Goal: Information Seeking & Learning: Learn about a topic

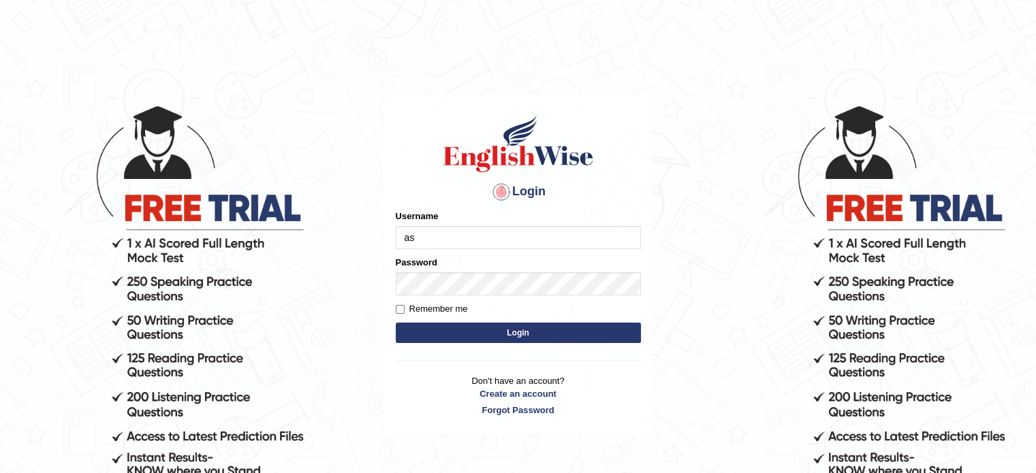
type input "asmitachapagain4391"
click at [505, 336] on button "Login" at bounding box center [518, 333] width 245 height 20
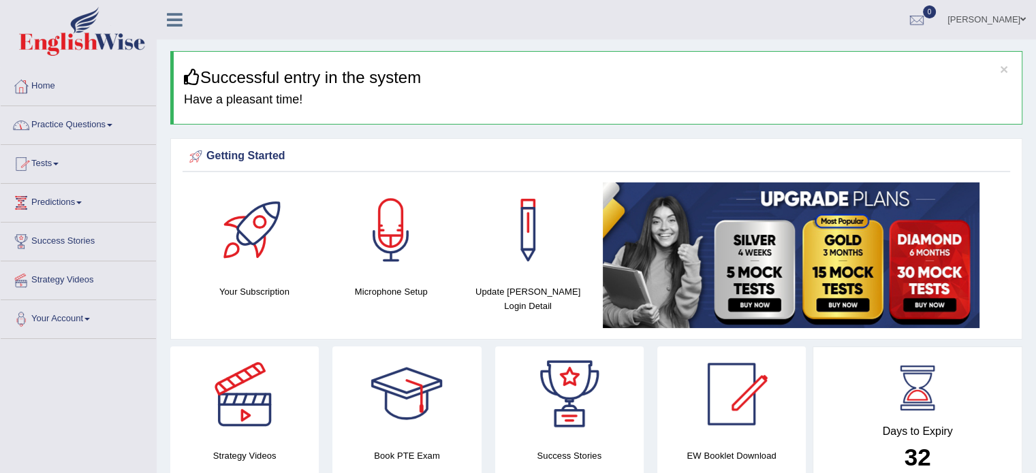
click at [105, 125] on link "Practice Questions" at bounding box center [78, 123] width 155 height 34
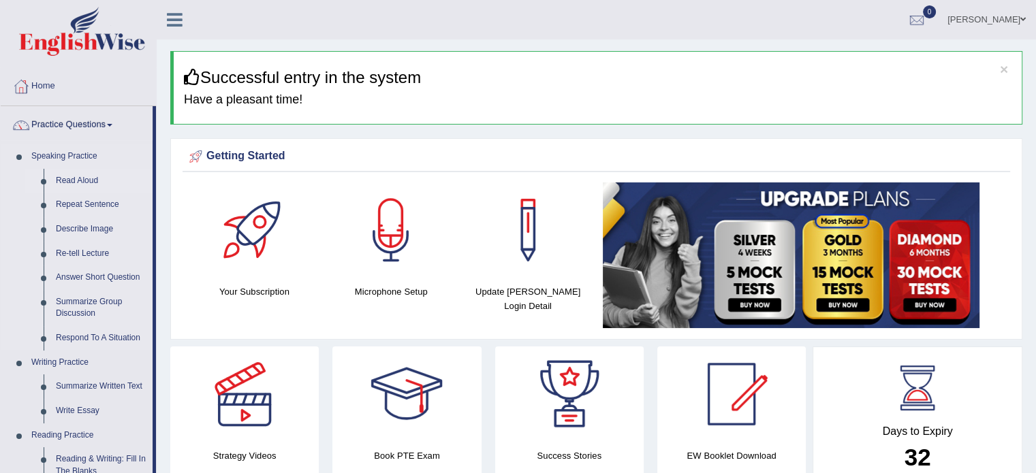
click at [131, 171] on link "Read Aloud" at bounding box center [101, 181] width 103 height 25
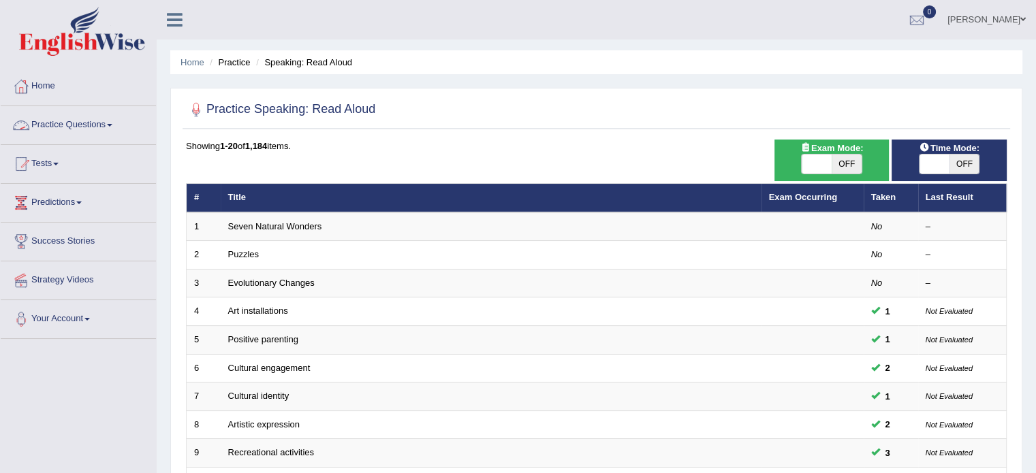
click at [104, 118] on link "Practice Questions" at bounding box center [78, 123] width 155 height 34
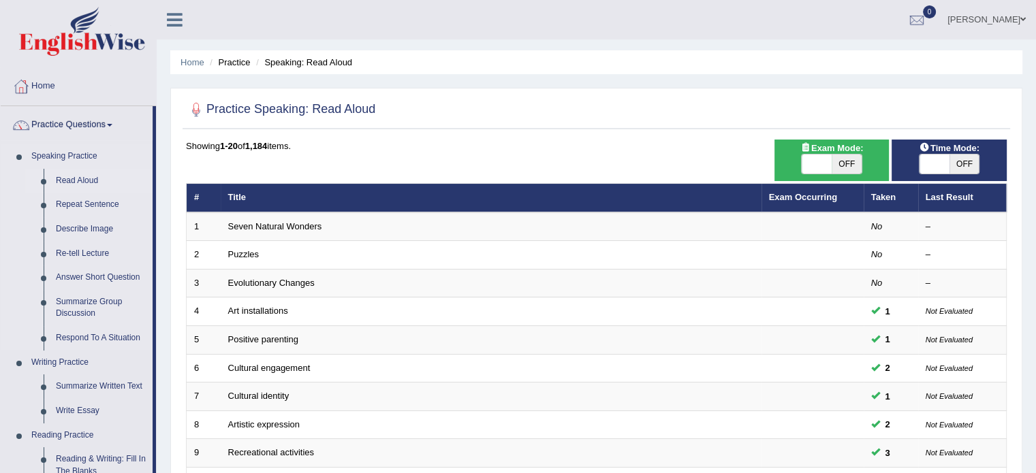
click at [136, 165] on link "Speaking Practice" at bounding box center [88, 156] width 127 height 25
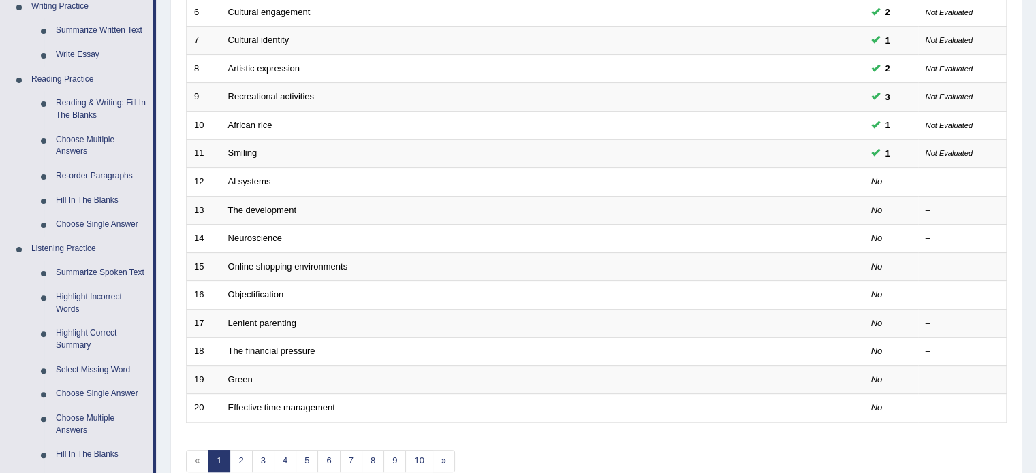
scroll to position [381, 0]
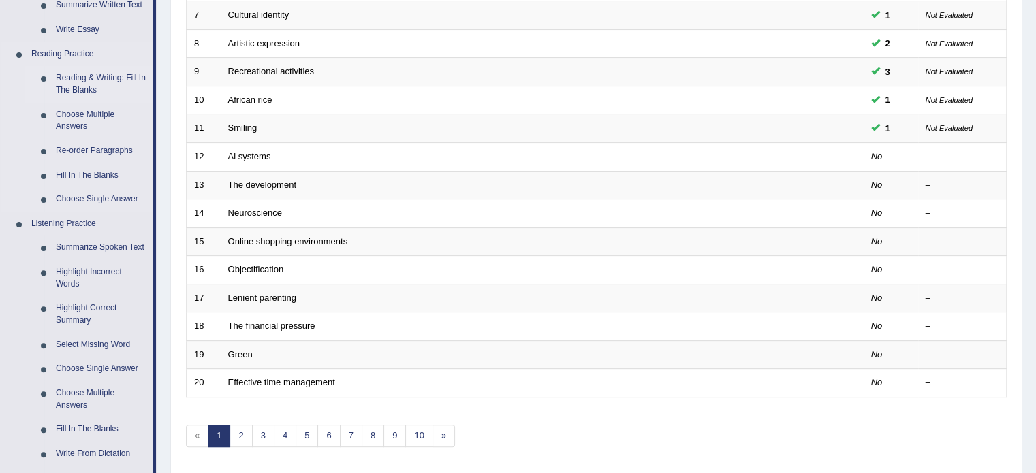
click at [97, 85] on link "Reading & Writing: Fill In The Blanks" at bounding box center [101, 84] width 103 height 36
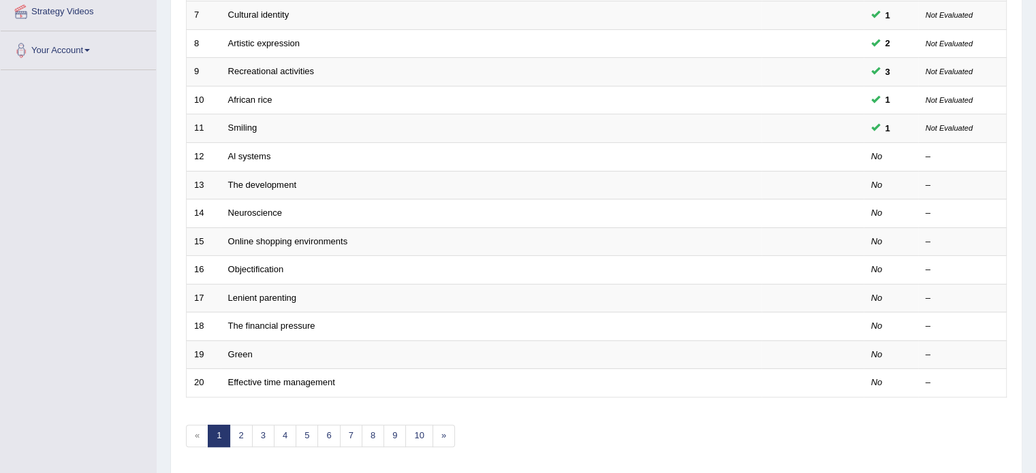
scroll to position [182, 0]
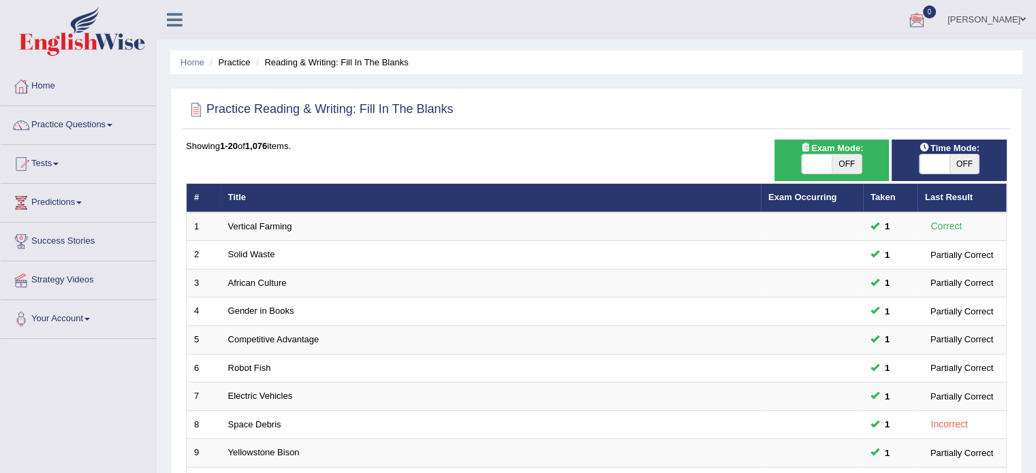
drag, startPoint x: 1045, startPoint y: 4, endPoint x: 746, endPoint y: 54, distance: 303.8
click at [746, 54] on ul "Home Practice Reading & Writing: Fill In The Blanks" at bounding box center [596, 62] width 852 height 24
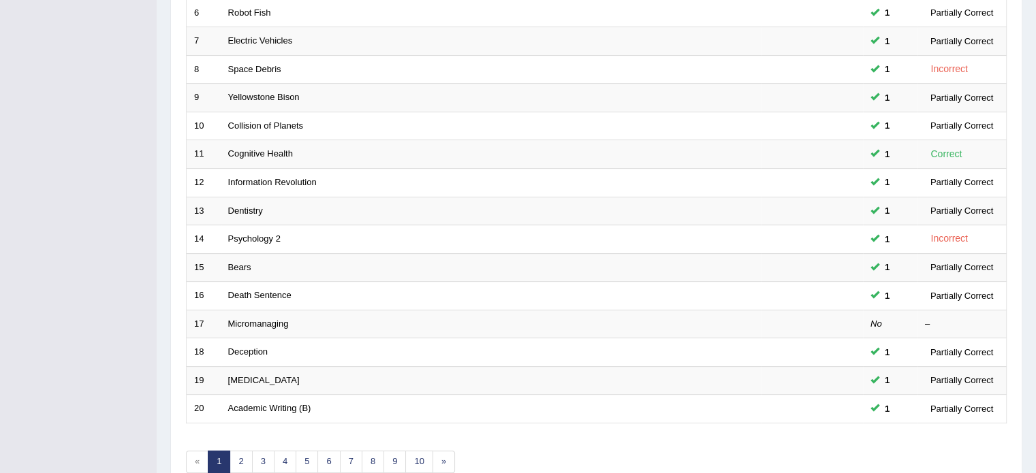
scroll to position [424, 0]
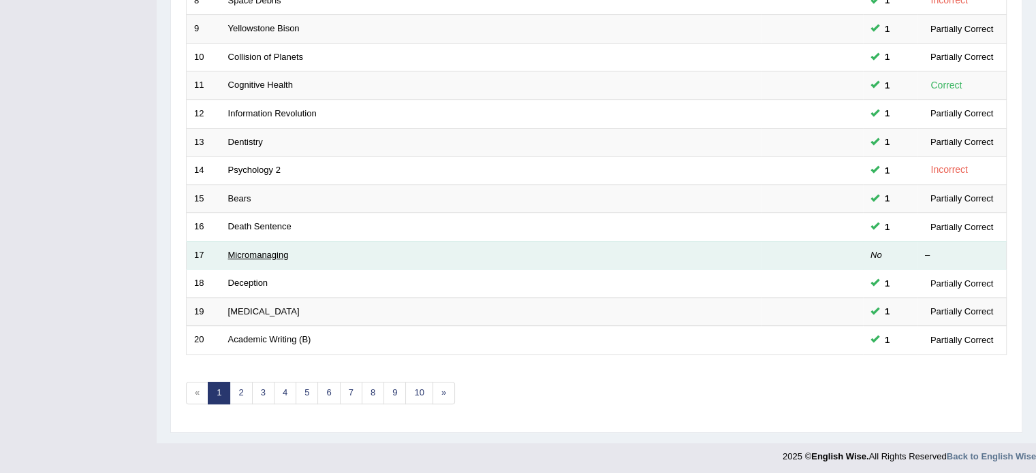
click at [268, 255] on link "Micromanaging" at bounding box center [258, 255] width 61 height 10
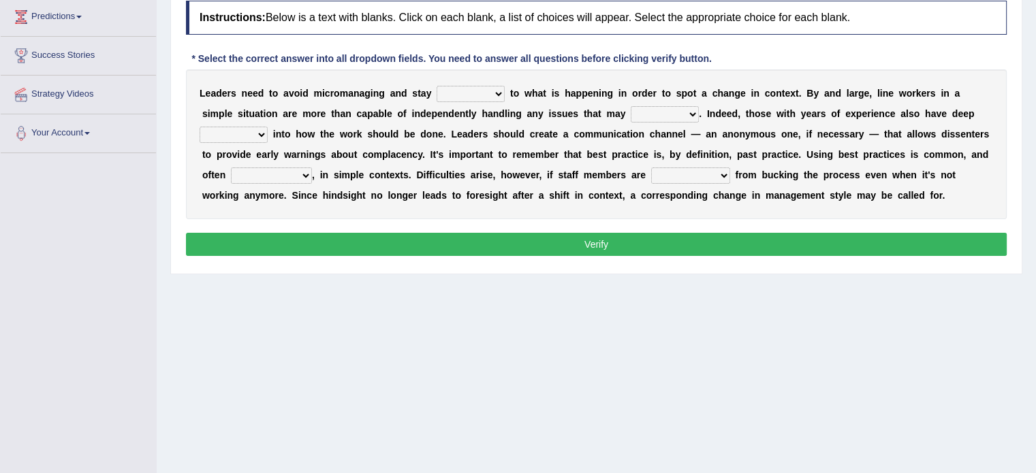
scroll to position [200, 0]
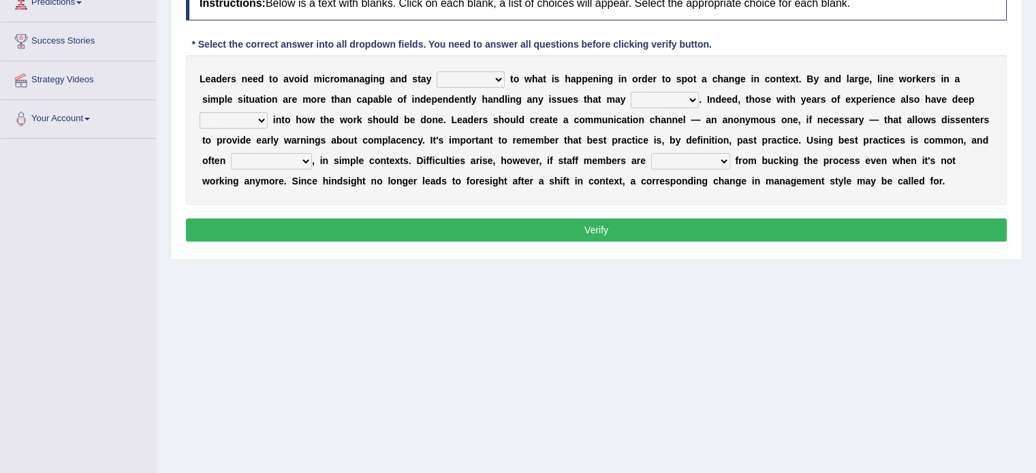
click at [501, 74] on select "complied connected precise concise" at bounding box center [471, 80] width 68 height 16
select select "connected"
click at [437, 72] on select "complied connected precise concise" at bounding box center [471, 80] width 68 height 16
click at [484, 76] on select "complied connected precise concise" at bounding box center [471, 80] width 68 height 16
click at [584, 82] on b "p" at bounding box center [585, 79] width 6 height 11
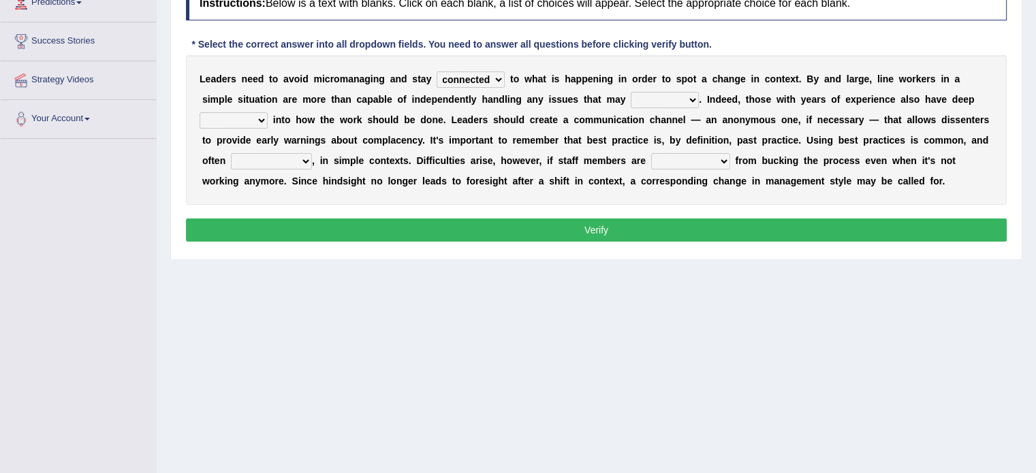
click at [584, 82] on b "p" at bounding box center [585, 79] width 6 height 11
click at [654, 95] on select "apprise rise encounter arise" at bounding box center [665, 100] width 68 height 16
select select "encounter"
click at [631, 92] on select "apprise rise encounter arise" at bounding box center [665, 100] width 68 height 16
click at [257, 114] on select "incursion insight indignity indication" at bounding box center [234, 120] width 68 height 16
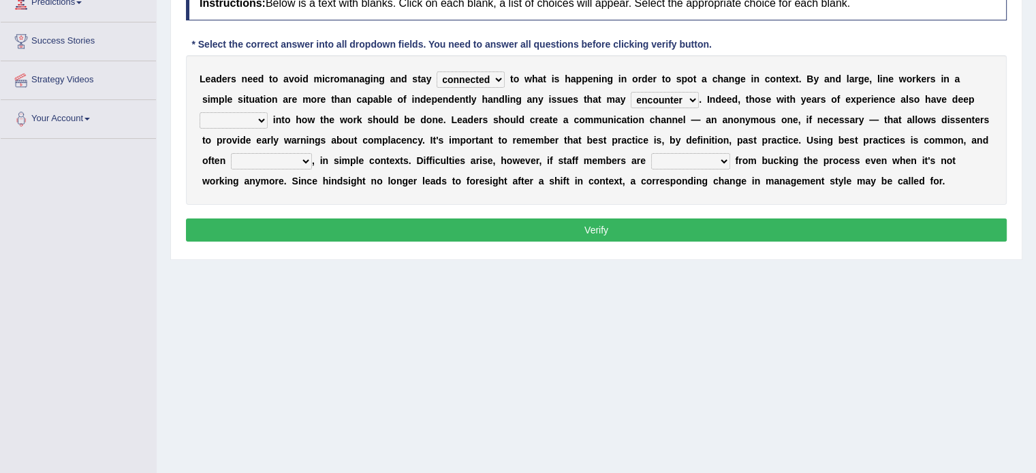
select select "insight"
click at [200, 112] on select "incursion insight indignity indication" at bounding box center [234, 120] width 68 height 16
click at [300, 157] on select "inappropriate apprehensive appropriate forbidden" at bounding box center [271, 161] width 81 height 16
click at [231, 153] on select "inappropriate apprehensive appropriate forbidden" at bounding box center [271, 161] width 81 height 16
click at [703, 157] on select "disarranged disinclined discouraged disintegrated" at bounding box center [690, 161] width 79 height 16
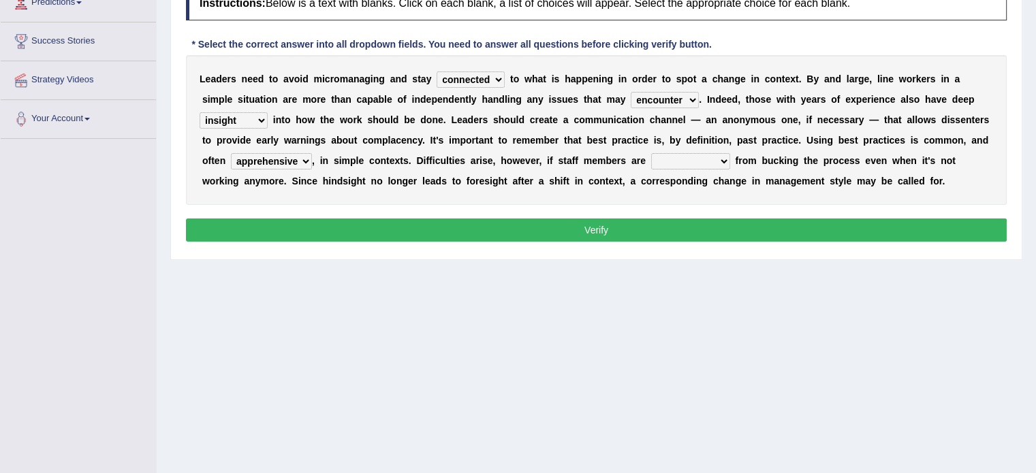
click at [293, 161] on select "inappropriate apprehensive appropriate forbidden" at bounding box center [271, 161] width 81 height 16
select select "appropriate"
click at [231, 153] on select "inappropriate apprehensive appropriate forbidden" at bounding box center [271, 161] width 81 height 16
click at [713, 158] on select "disarranged disinclined discouraged disintegrated" at bounding box center [690, 161] width 79 height 16
drag, startPoint x: 738, startPoint y: 217, endPoint x: 695, endPoint y: 156, distance: 74.6
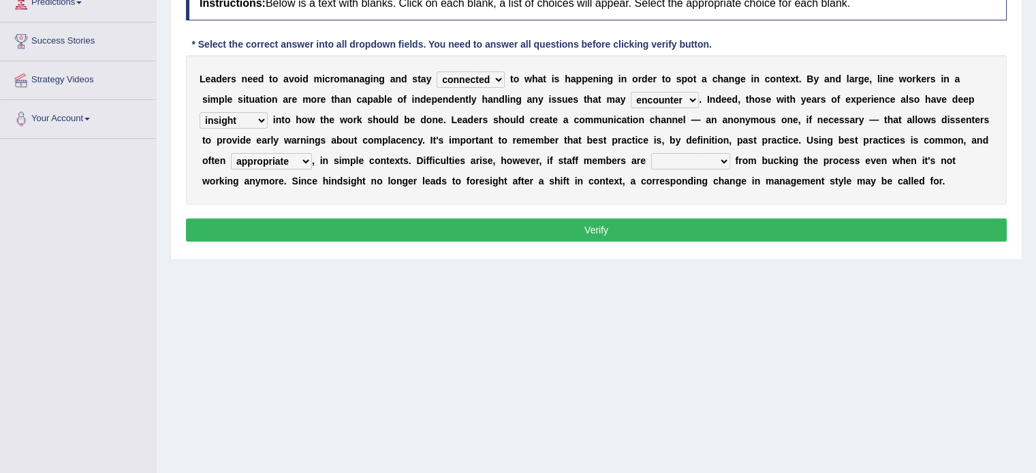
click at [695, 156] on div "Instructions: Below is a text with blanks. Click on each blank, a list of choic…" at bounding box center [596, 116] width 827 height 273
click at [718, 158] on select "disarranged disinclined discouraged disintegrated" at bounding box center [690, 161] width 79 height 16
click at [651, 153] on select "disarranged disinclined discouraged disintegrated" at bounding box center [690, 161] width 79 height 16
click at [685, 161] on select "disarranged disinclined discouraged disintegrated" at bounding box center [690, 161] width 79 height 16
select select "discouraged"
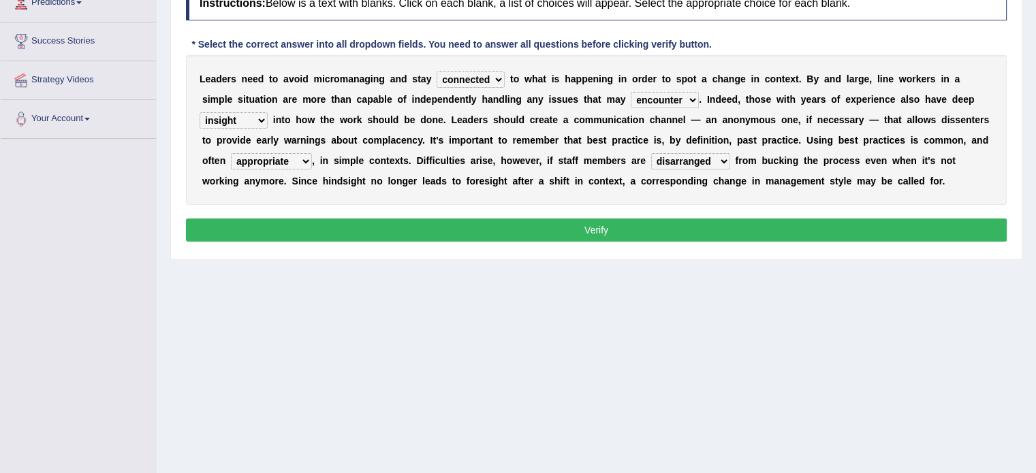
click at [651, 153] on select "disarranged disinclined discouraged disintegrated" at bounding box center [690, 161] width 79 height 16
click at [590, 223] on button "Verify" at bounding box center [596, 230] width 821 height 23
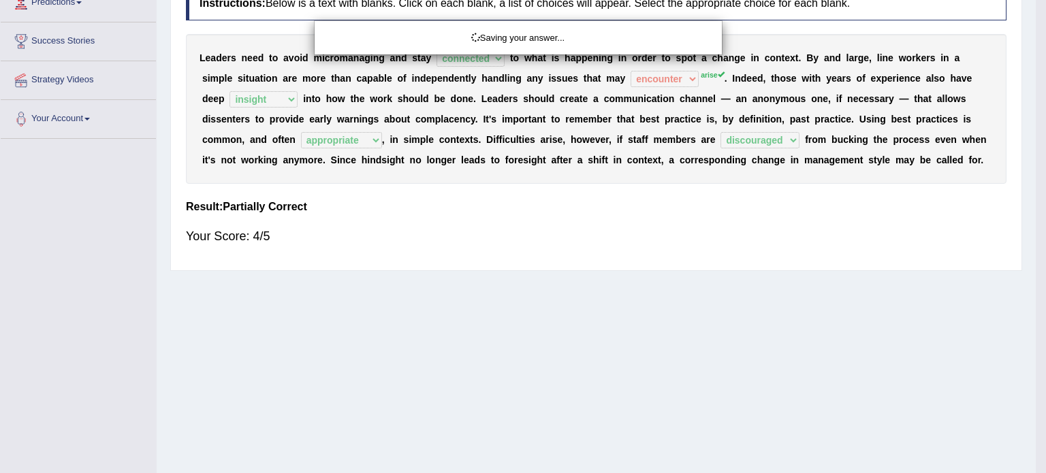
click at [590, 223] on div "Saving your answer..." at bounding box center [523, 236] width 1046 height 473
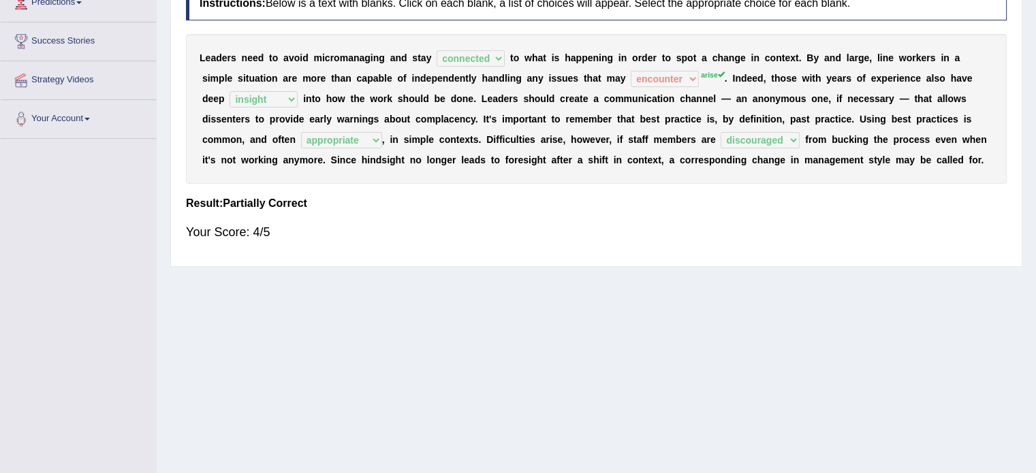
drag, startPoint x: 1012, startPoint y: 102, endPoint x: 1042, endPoint y: 197, distance: 99.9
click at [1035, 197] on html "Toggle navigation Home Practice Questions Speaking Practice Read Aloud Repeat S…" at bounding box center [518, 36] width 1036 height 473
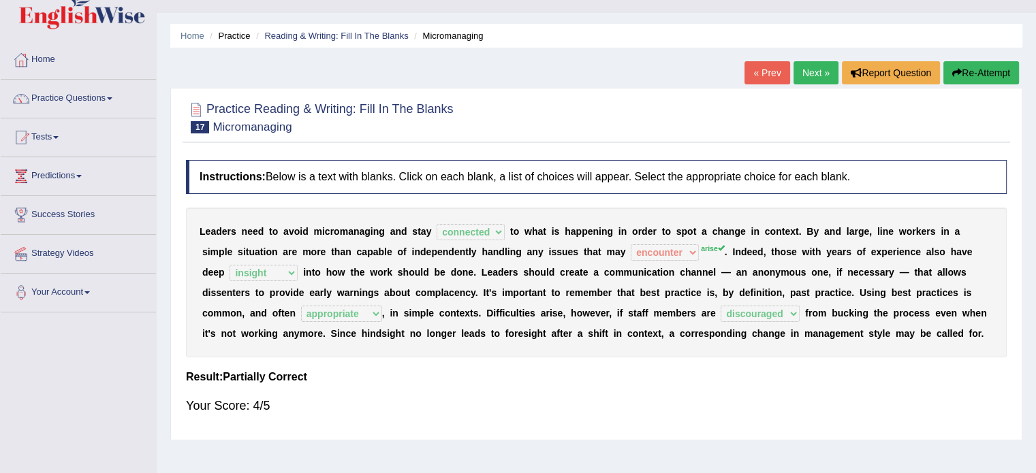
scroll to position [0, 0]
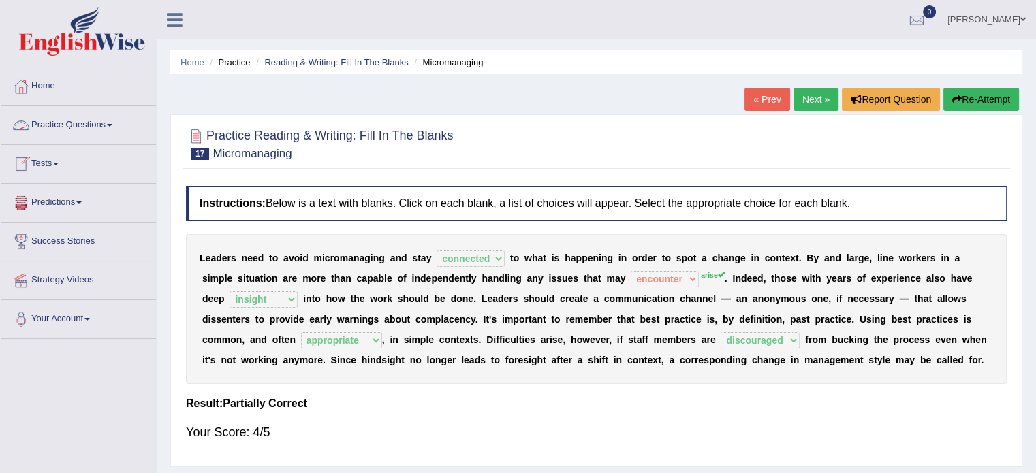
click at [118, 125] on link "Practice Questions" at bounding box center [78, 123] width 155 height 34
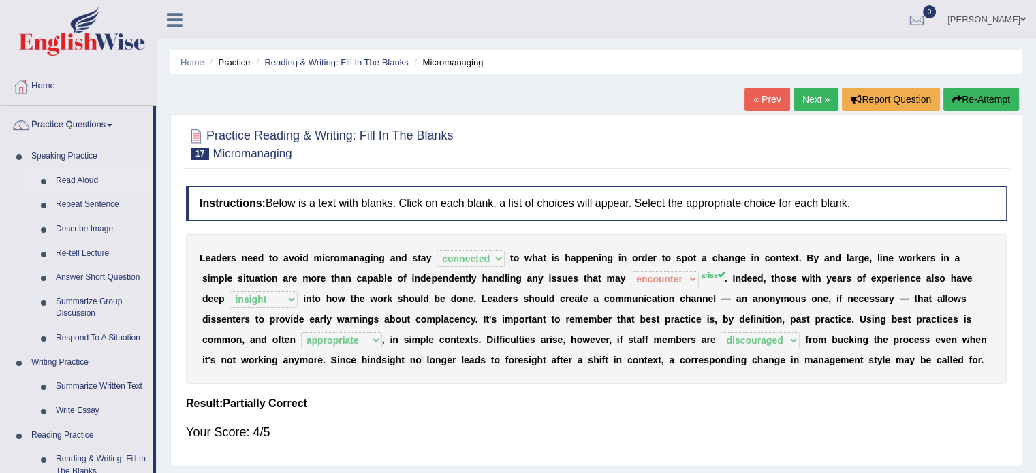
click at [131, 171] on link "Read Aloud" at bounding box center [101, 181] width 103 height 25
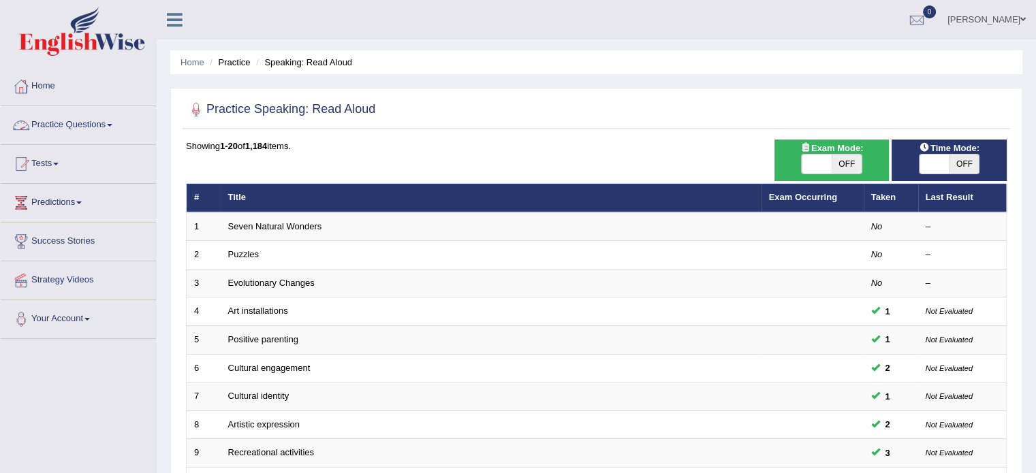
click at [108, 129] on link "Practice Questions" at bounding box center [78, 123] width 155 height 34
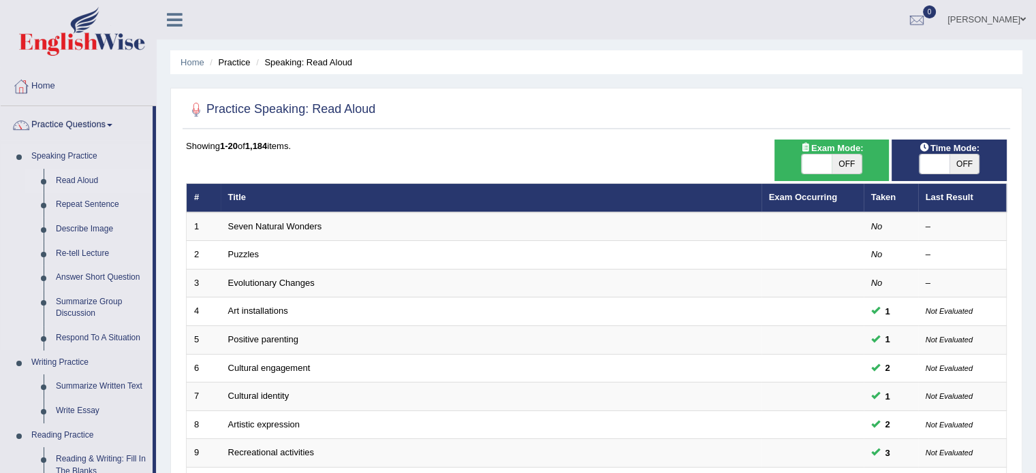
click at [138, 180] on link "Read Aloud" at bounding box center [101, 181] width 103 height 25
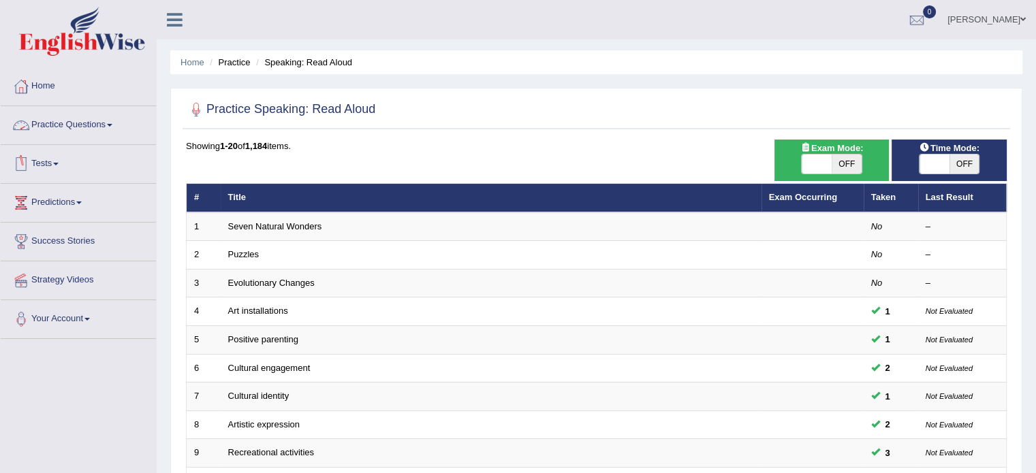
click at [142, 138] on link "Practice Questions" at bounding box center [78, 123] width 155 height 34
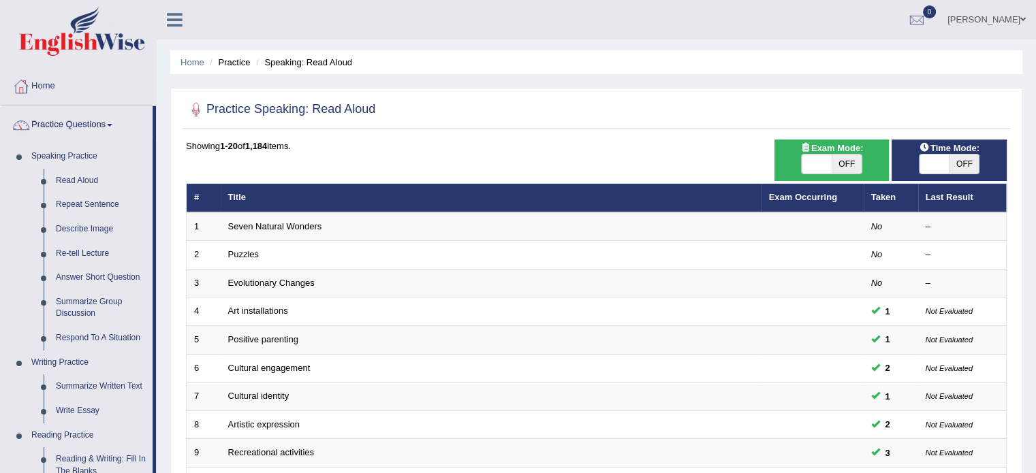
click at [142, 138] on link "Practice Questions" at bounding box center [77, 123] width 152 height 34
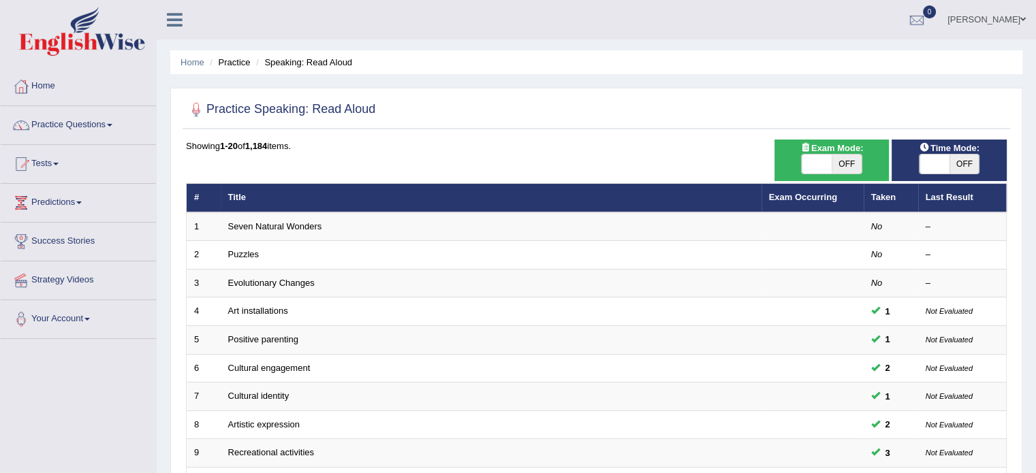
click at [117, 130] on link "Practice Questions" at bounding box center [78, 123] width 155 height 34
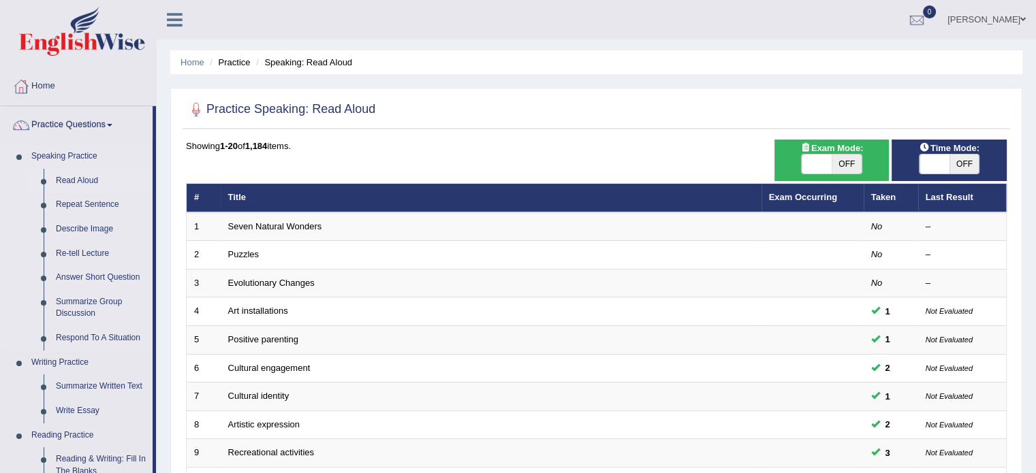
click at [153, 157] on link "Speaking Practice" at bounding box center [88, 156] width 127 height 25
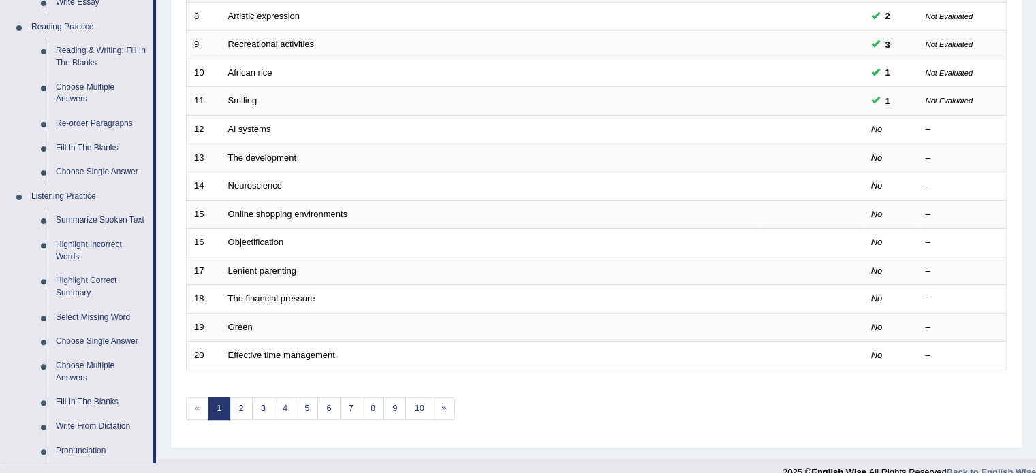
scroll to position [381, 0]
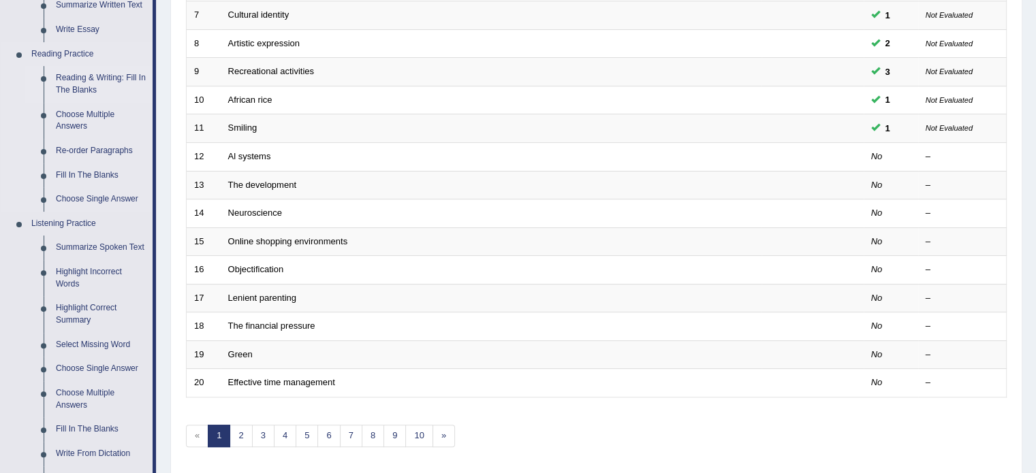
click at [109, 74] on link "Reading & Writing: Fill In The Blanks" at bounding box center [101, 84] width 103 height 36
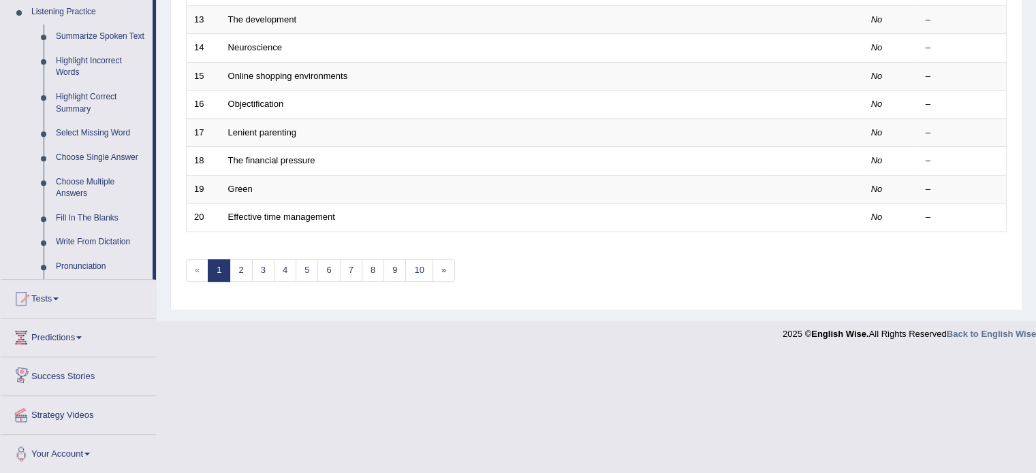
scroll to position [483, 0]
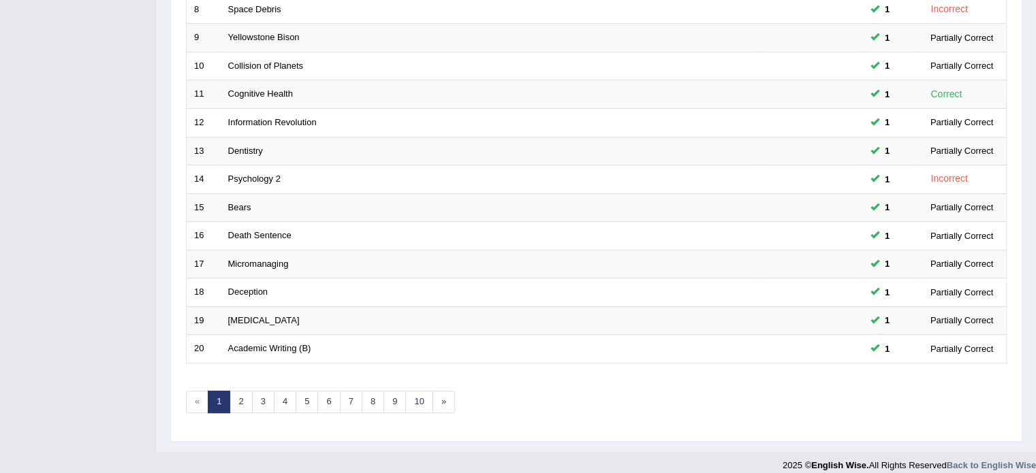
scroll to position [424, 0]
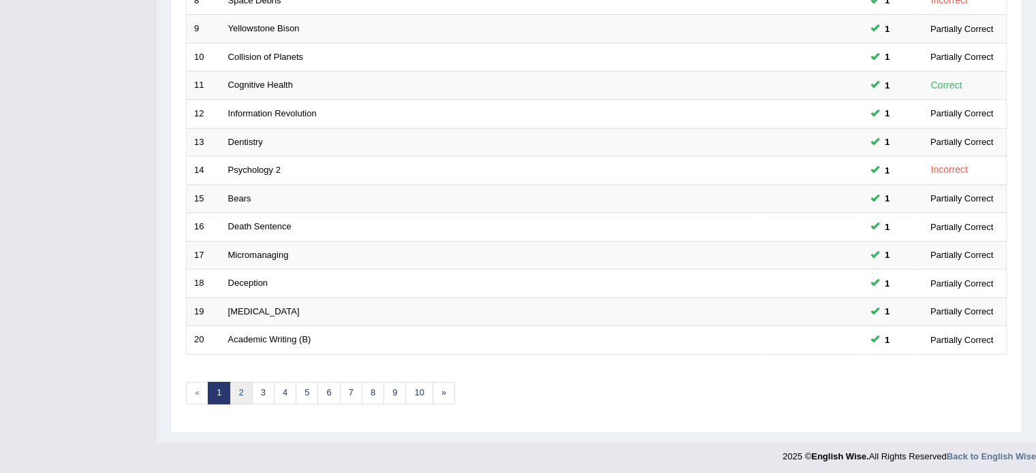
click at [240, 391] on link "2" at bounding box center [240, 393] width 22 height 22
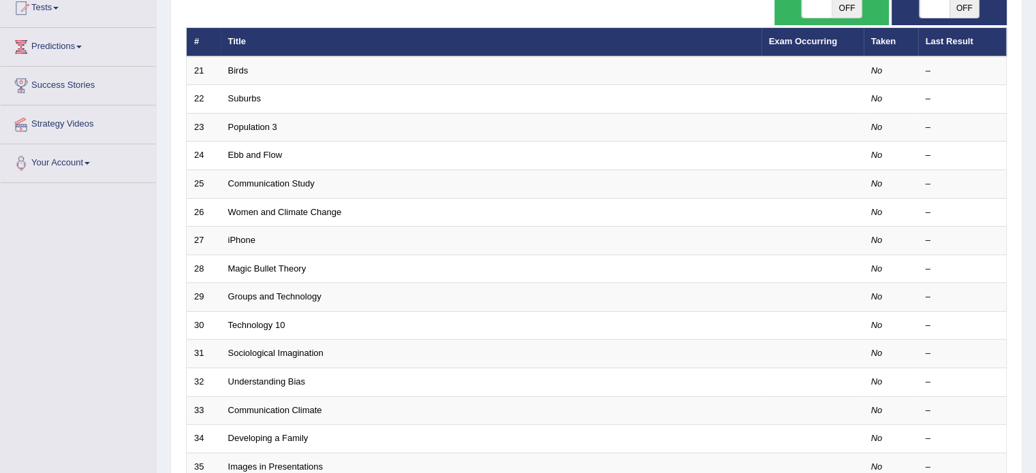
scroll to position [158, 0]
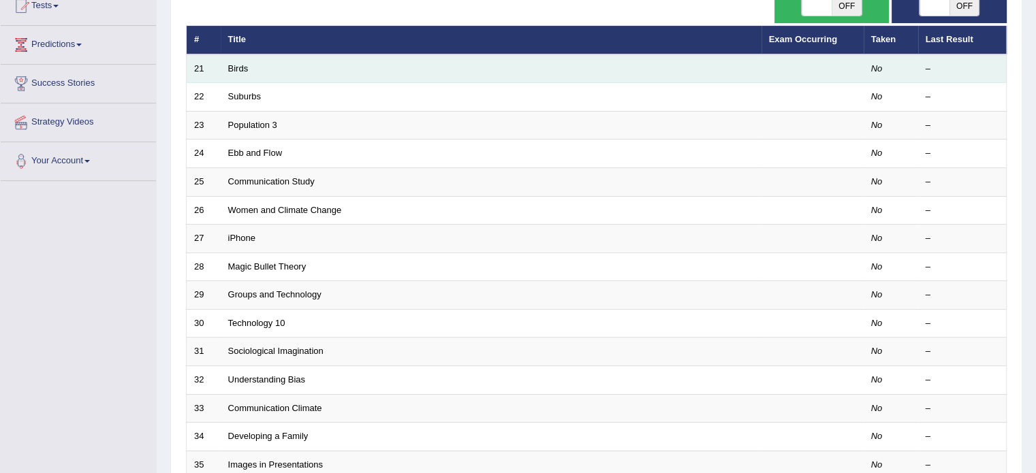
click at [324, 67] on td "Birds" at bounding box center [491, 68] width 541 height 29
click at [240, 69] on link "Birds" at bounding box center [238, 68] width 20 height 10
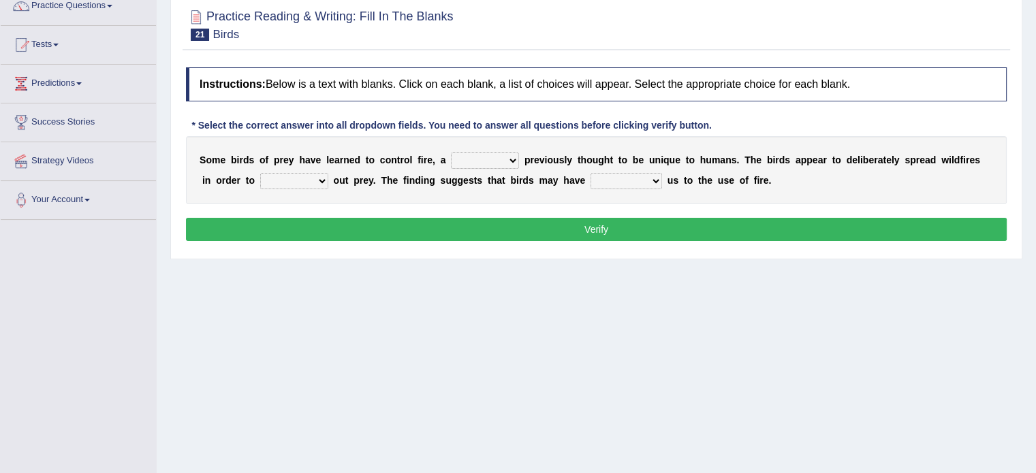
scroll to position [141, 0]
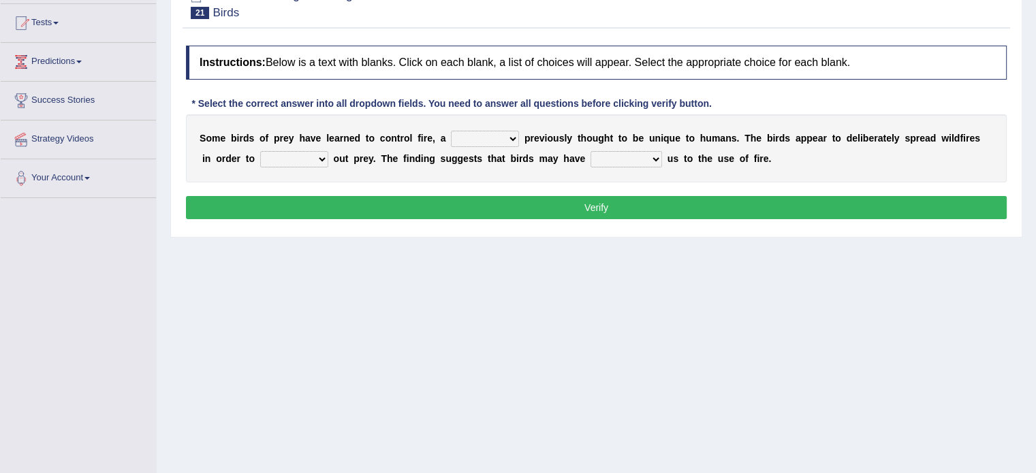
click at [492, 135] on select "question profile tale skill" at bounding box center [485, 139] width 68 height 16
click at [451, 131] on select "question profile tale skill" at bounding box center [485, 139] width 68 height 16
click at [270, 156] on select "prevent limit span flush" at bounding box center [294, 159] width 68 height 16
click at [620, 157] on select "prophesied beaten transmitted forced" at bounding box center [626, 159] width 72 height 16
click at [481, 285] on div "Home Practice Reading & Writing: Fill In The Blanks Birds « Prev Next » Report …" at bounding box center [596, 199] width 879 height 681
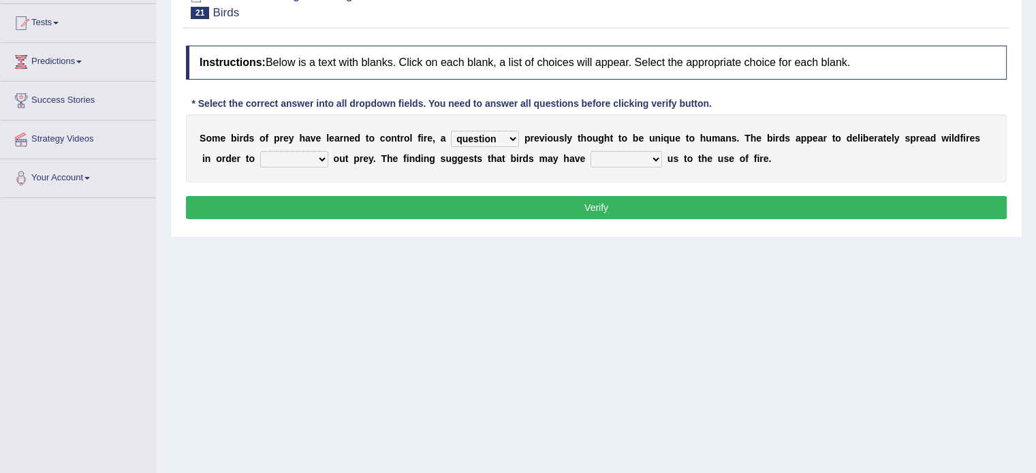
click at [513, 133] on select "question profile tale skill" at bounding box center [485, 139] width 68 height 16
select select "skill"
click at [451, 131] on select "question profile tale skill" at bounding box center [485, 139] width 68 height 16
click at [297, 154] on select "prevent limit span flush" at bounding box center [294, 159] width 68 height 16
select select "flush"
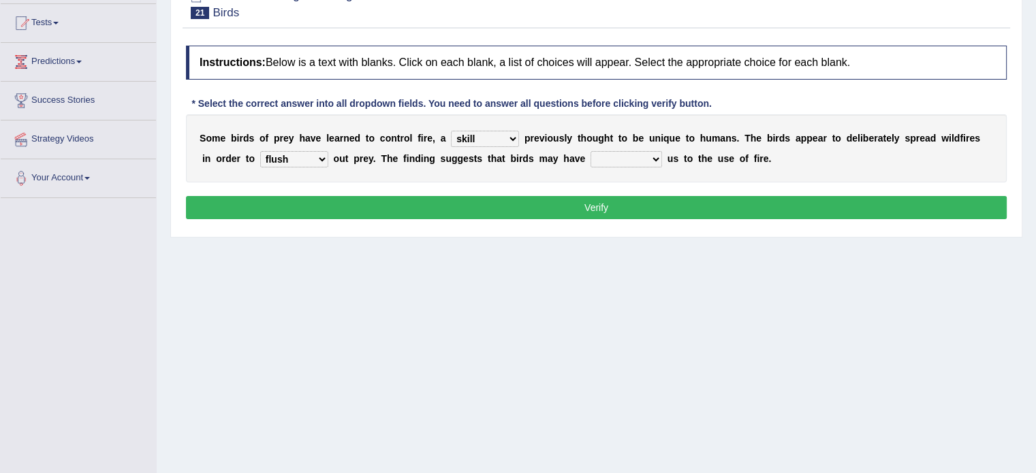
click at [260, 151] on select "prevent limit span flush" at bounding box center [294, 159] width 68 height 16
click at [639, 155] on select "prophesied beaten transmitted forced" at bounding box center [626, 159] width 72 height 16
click at [590, 151] on select "prophesied beaten transmitted forced" at bounding box center [626, 159] width 72 height 16
click at [634, 157] on select "prophesied beaten transmitted forced" at bounding box center [626, 159] width 72 height 16
select select "beaten"
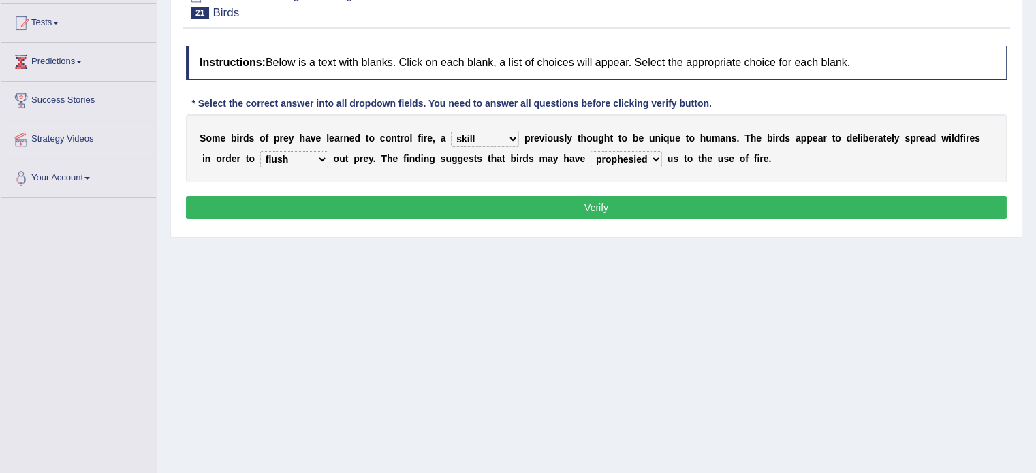
click at [590, 151] on select "prophesied beaten transmitted forced" at bounding box center [626, 159] width 72 height 16
click at [599, 207] on button "Verify" at bounding box center [596, 207] width 821 height 23
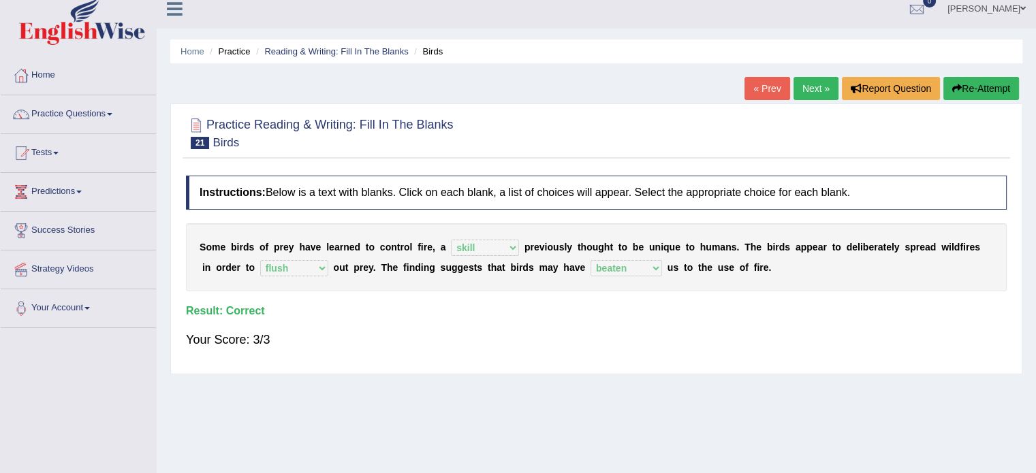
scroll to position [8, 0]
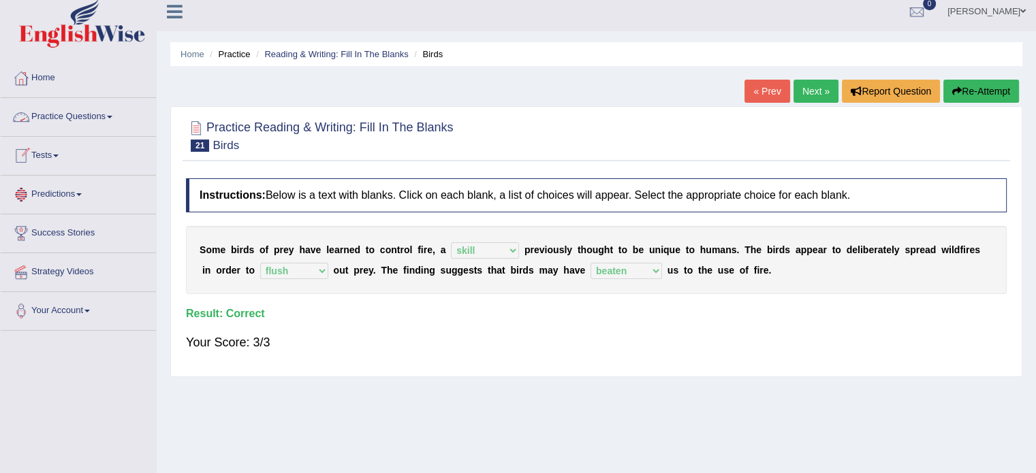
click at [109, 121] on link "Practice Questions" at bounding box center [78, 115] width 155 height 34
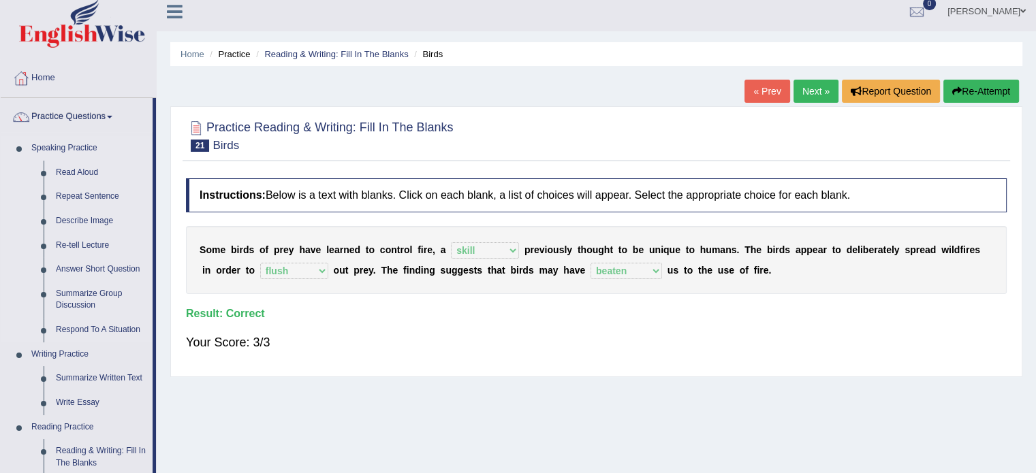
click at [126, 151] on link "Speaking Practice" at bounding box center [88, 148] width 127 height 25
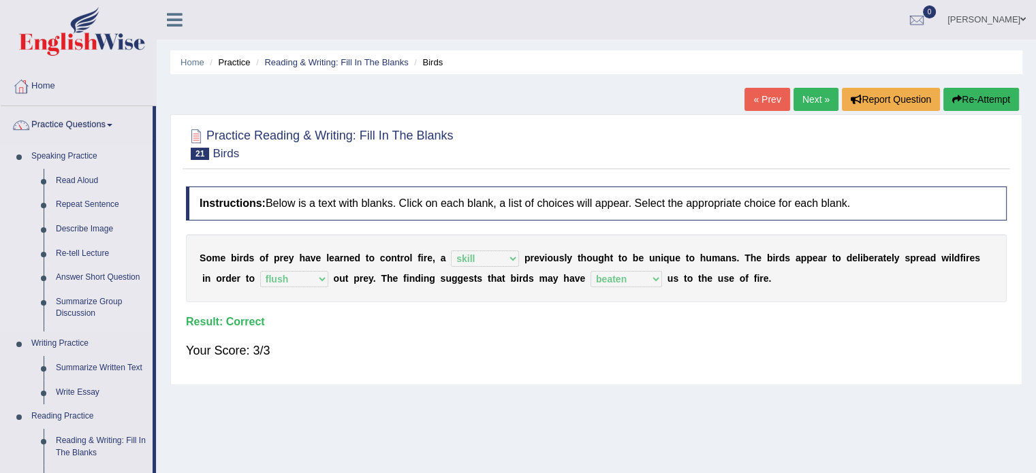
click at [126, 151] on link "Speaking Practice" at bounding box center [88, 156] width 127 height 25
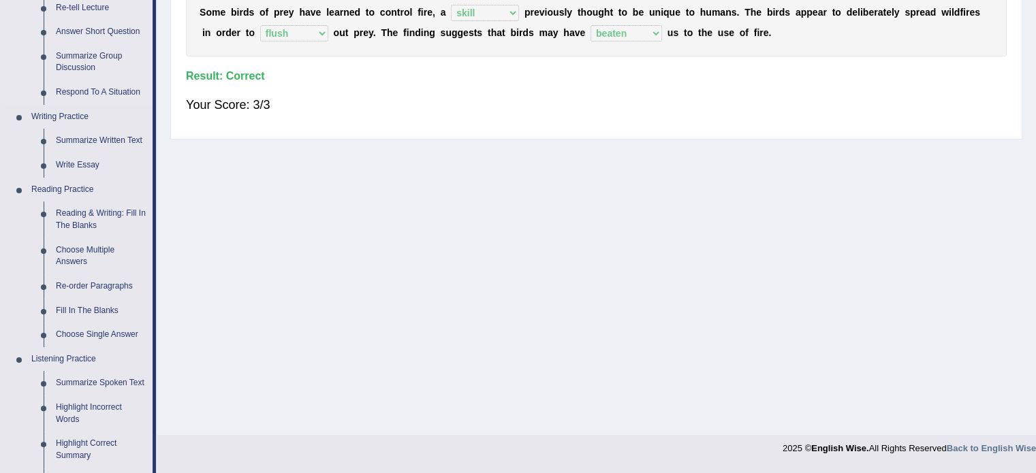
scroll to position [272, 0]
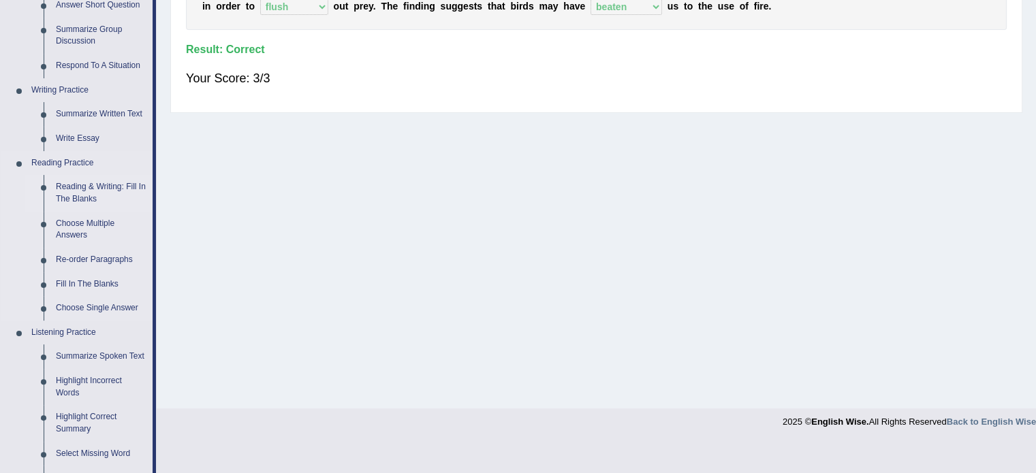
click at [89, 183] on link "Reading & Writing: Fill In The Blanks" at bounding box center [101, 193] width 103 height 36
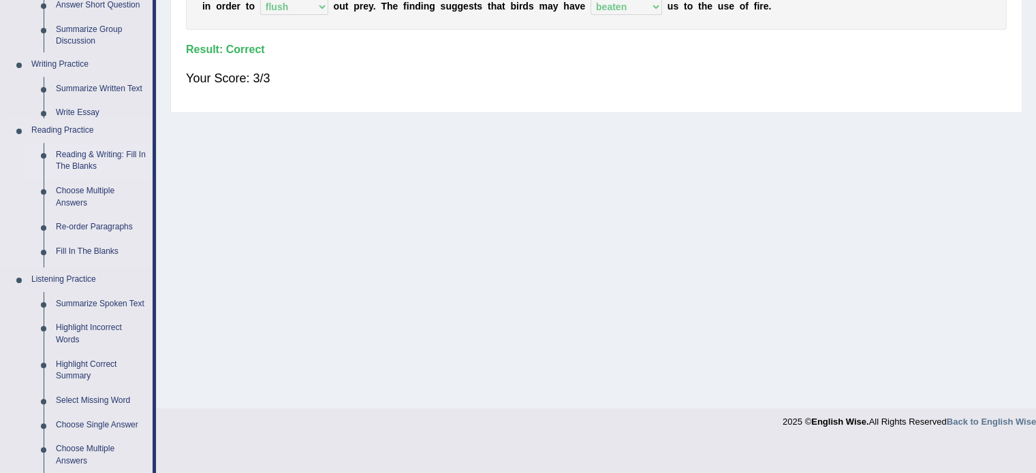
scroll to position [242, 0]
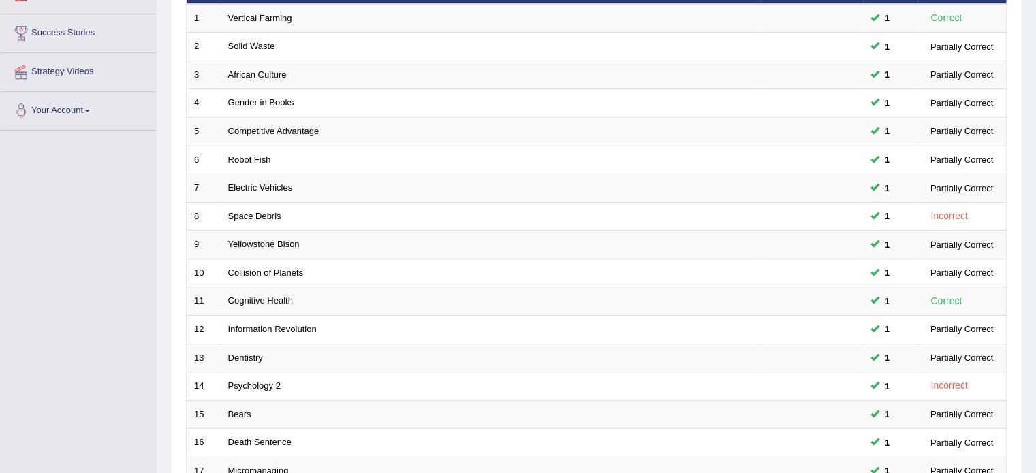
scroll to position [424, 0]
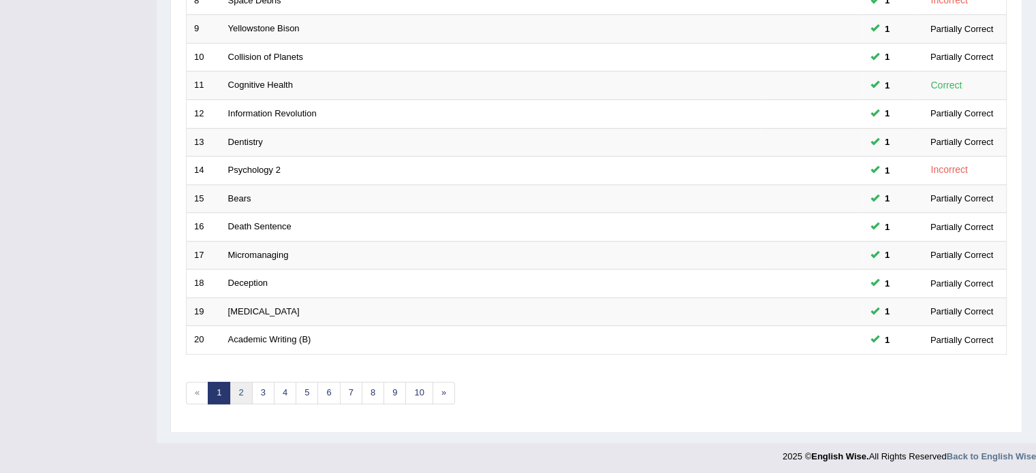
click at [242, 389] on link "2" at bounding box center [240, 393] width 22 height 22
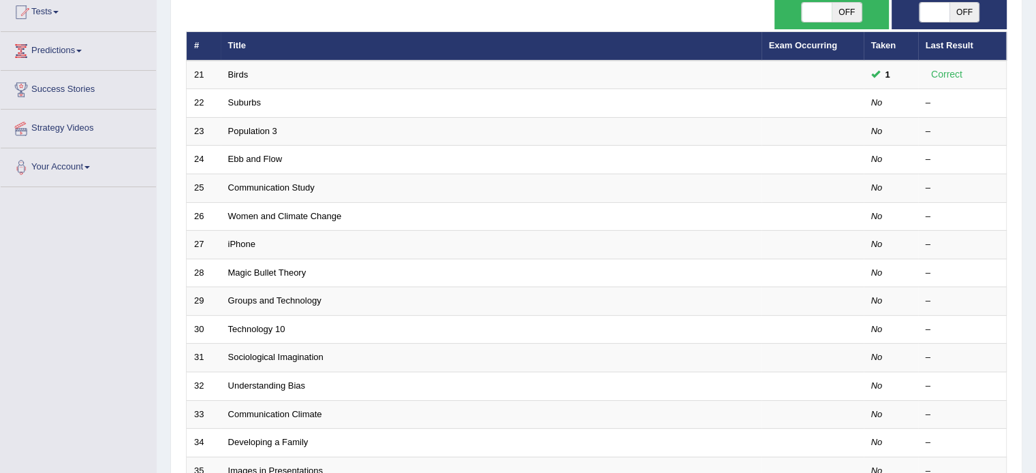
scroll to position [156, 0]
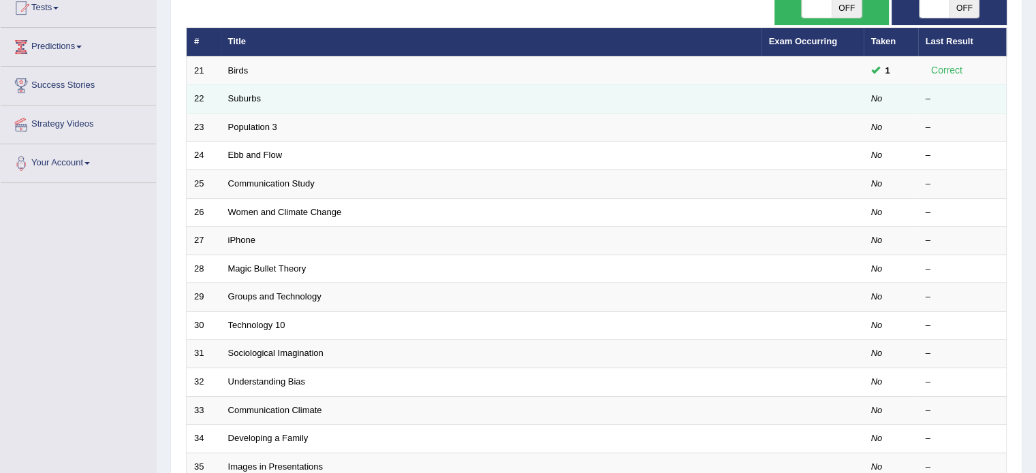
click at [825, 92] on td at bounding box center [812, 99] width 102 height 29
click at [240, 98] on link "Suburbs" at bounding box center [244, 98] width 33 height 10
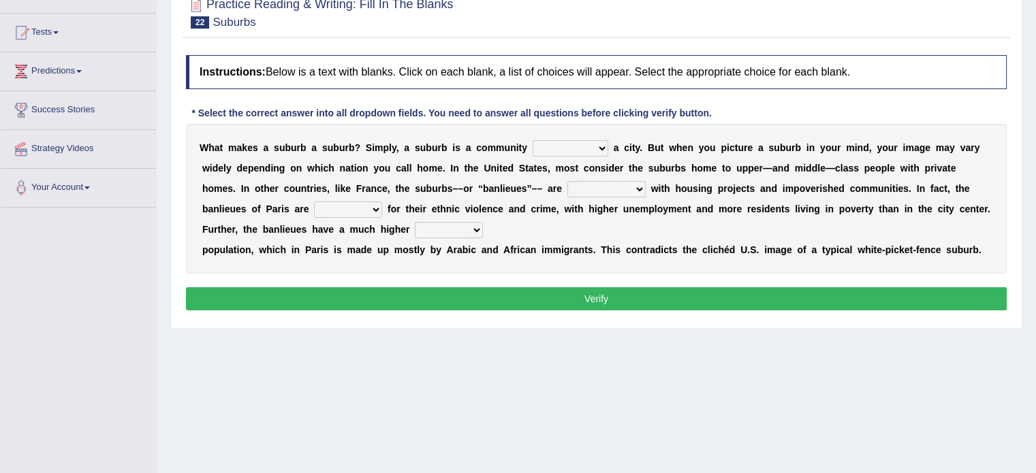
scroll to position [132, 0]
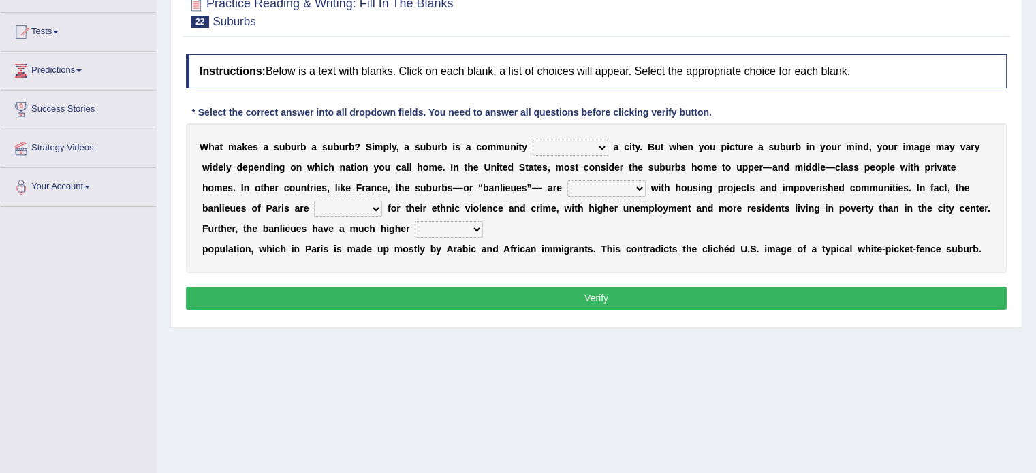
click at [599, 148] on select "lying locating situating surrounding" at bounding box center [571, 148] width 76 height 16
click at [533, 140] on select "lying locating situating surrounding" at bounding box center [571, 148] width 76 height 16
click at [567, 143] on select "lying locating situating surrounding" at bounding box center [571, 148] width 76 height 16
select select "surrounding"
click at [533, 140] on select "lying locating situating surrounding" at bounding box center [571, 148] width 76 height 16
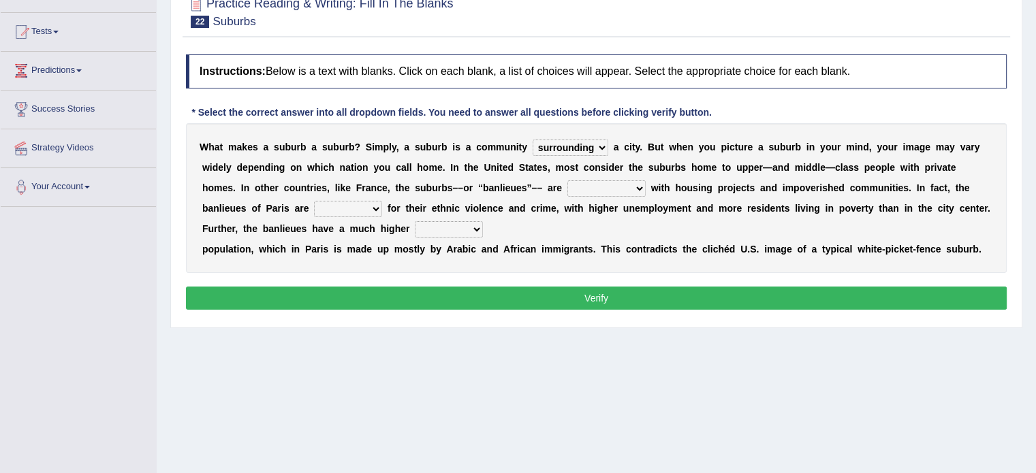
click at [605, 187] on select "antonymous antibiotic synonymous synthetic" at bounding box center [606, 188] width 78 height 16
select select "synthetic"
click at [567, 180] on select "antonymous antibiotic synonymous synthetic" at bounding box center [606, 188] width 78 height 16
click at [353, 206] on select "clamorous sensitive famous notorious" at bounding box center [348, 209] width 68 height 16
select select "famous"
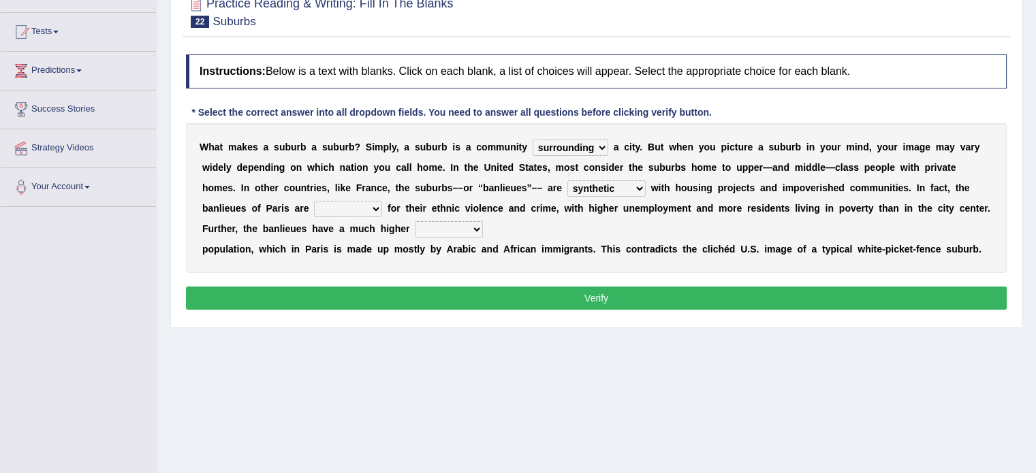
click at [314, 201] on select "clamorous sensitive famous notorious" at bounding box center [348, 209] width 68 height 16
click at [471, 230] on select "local young immigrant senior" at bounding box center [449, 229] width 68 height 16
click at [415, 221] on select "local young immigrant senior" at bounding box center [449, 229] width 68 height 16
click at [456, 225] on select "local young immigrant senior" at bounding box center [449, 229] width 68 height 16
select select "immigrant"
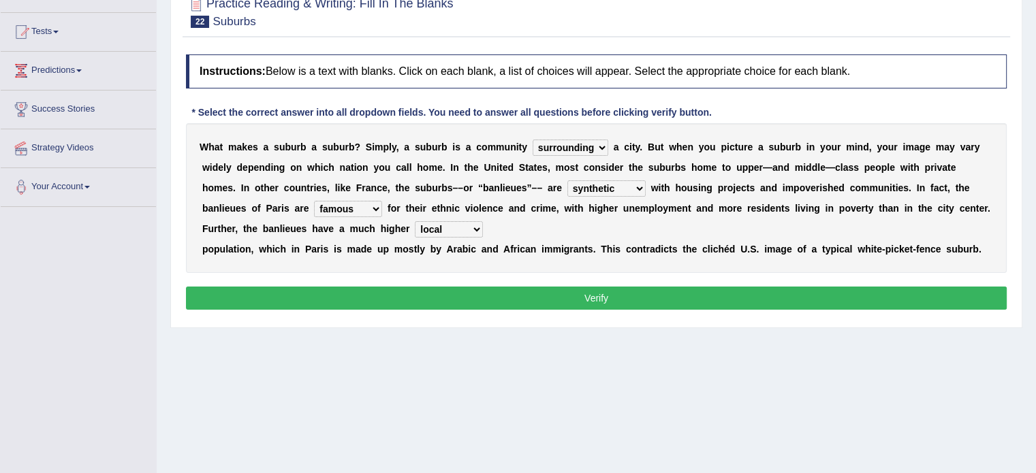
click at [415, 221] on select "local young immigrant senior" at bounding box center [449, 229] width 68 height 16
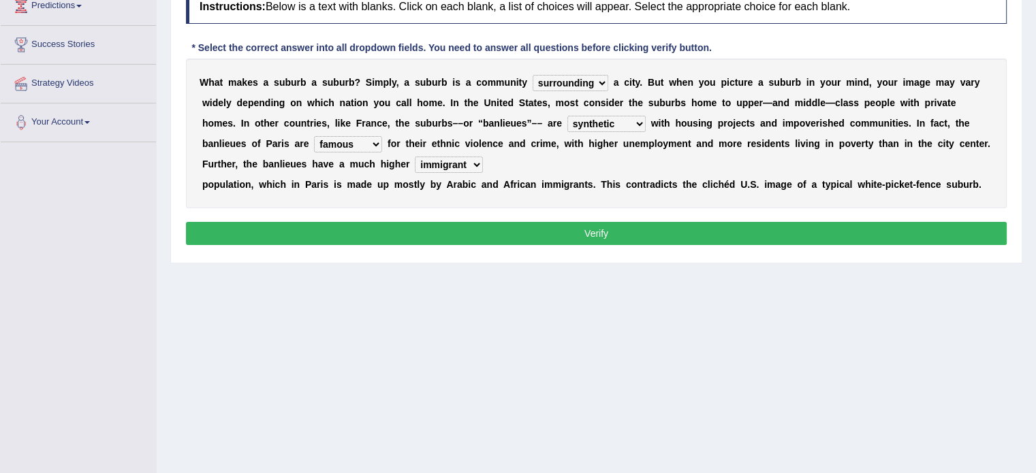
scroll to position [202, 0]
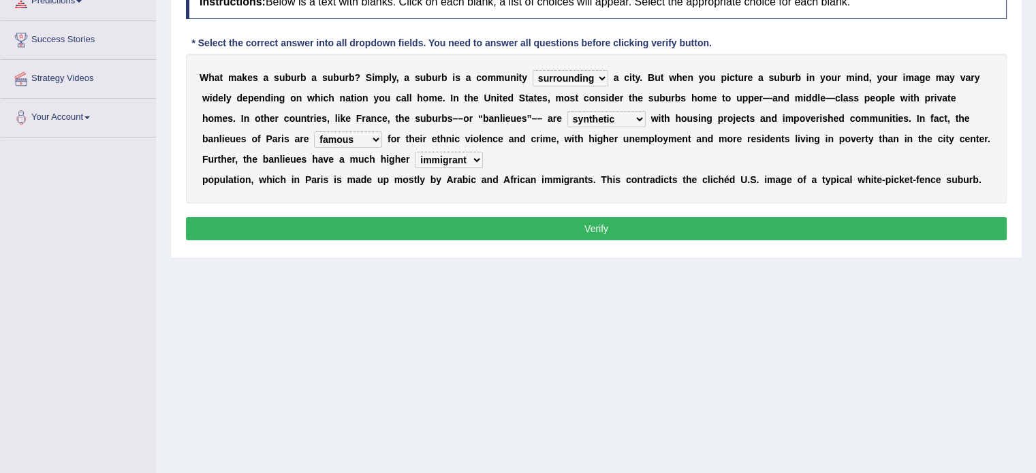
click at [623, 118] on select "antonymous antibiotic synonymous synthetic" at bounding box center [606, 119] width 78 height 16
click at [507, 161] on div "W h a t m a k e s a s u b u r b a s u b u r b ? S i m p l y , a s u b u r b i s…" at bounding box center [596, 129] width 821 height 150
click at [370, 138] on select "clamorous sensitive famous notorious" at bounding box center [348, 139] width 68 height 16
select select "clamorous"
click at [314, 131] on select "clamorous sensitive famous notorious" at bounding box center [348, 139] width 68 height 16
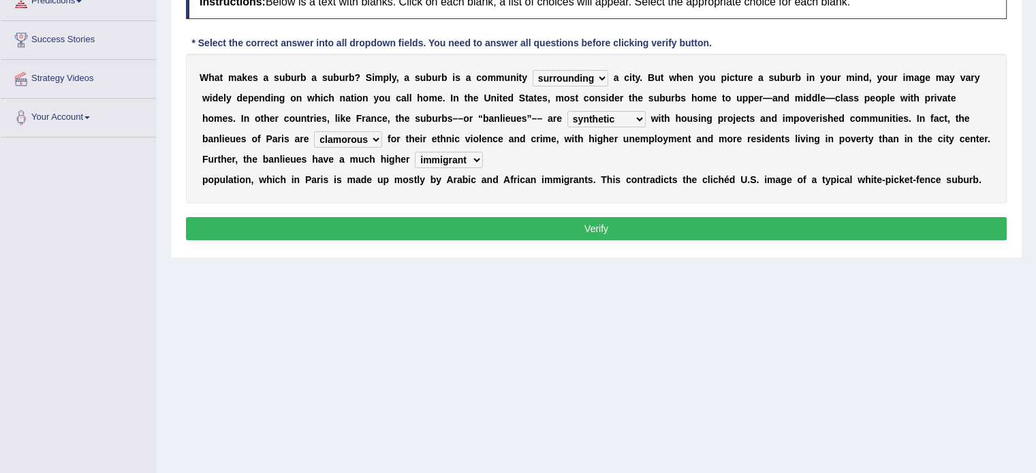
click at [626, 118] on select "antonymous antibiotic synonymous synthetic" at bounding box center [606, 119] width 78 height 16
select select "synonymous"
click at [567, 111] on select "antonymous antibiotic synonymous synthetic" at bounding box center [606, 119] width 78 height 16
click at [350, 141] on select "clamorous sensitive famous notorious" at bounding box center [348, 139] width 68 height 16
select select "notorious"
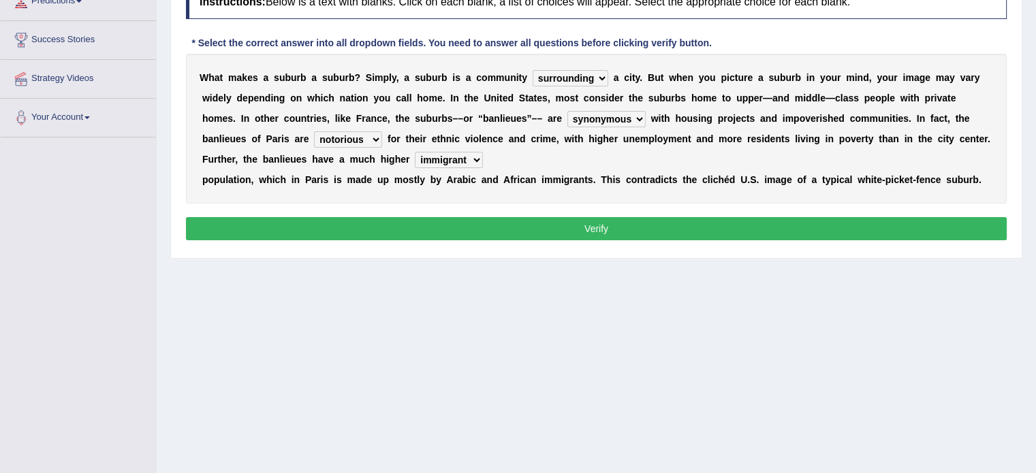
click at [314, 131] on select "clamorous sensitive famous notorious" at bounding box center [348, 139] width 68 height 16
click at [557, 223] on button "Verify" at bounding box center [596, 228] width 821 height 23
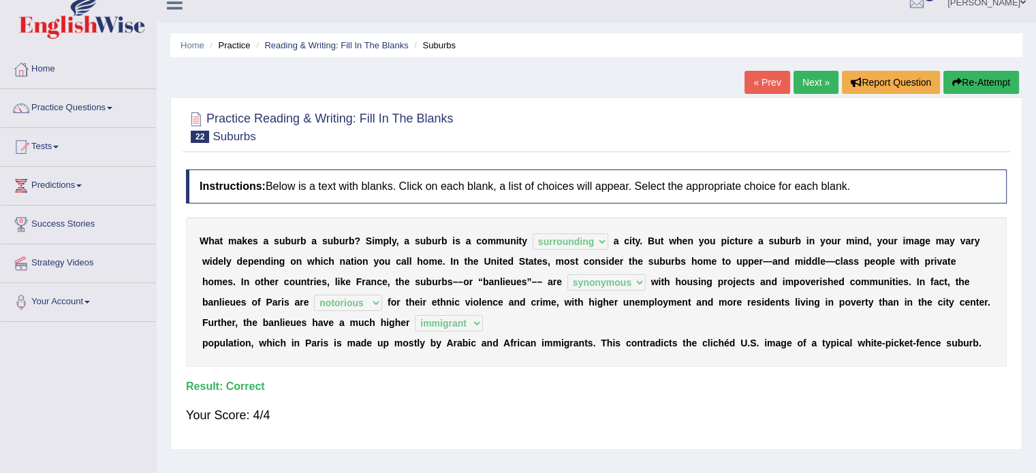
scroll to position [29, 0]
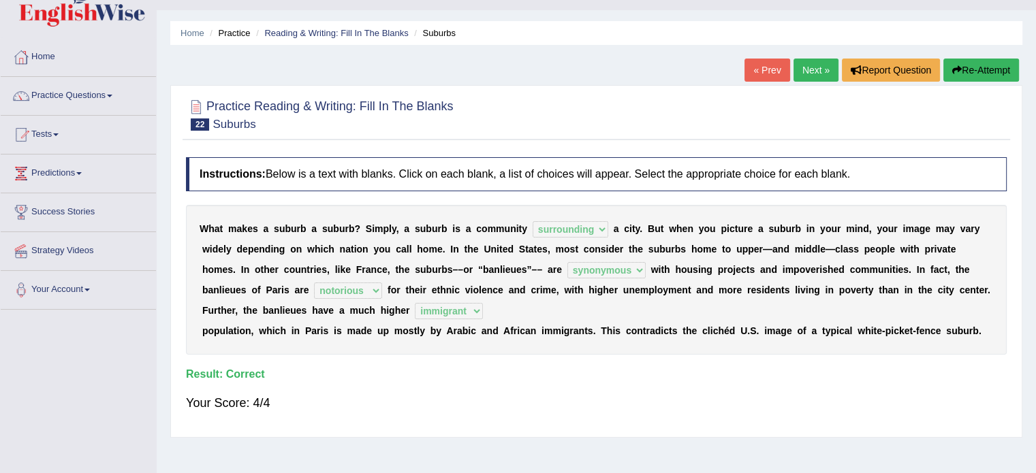
click at [817, 63] on link "Next »" at bounding box center [815, 70] width 45 height 23
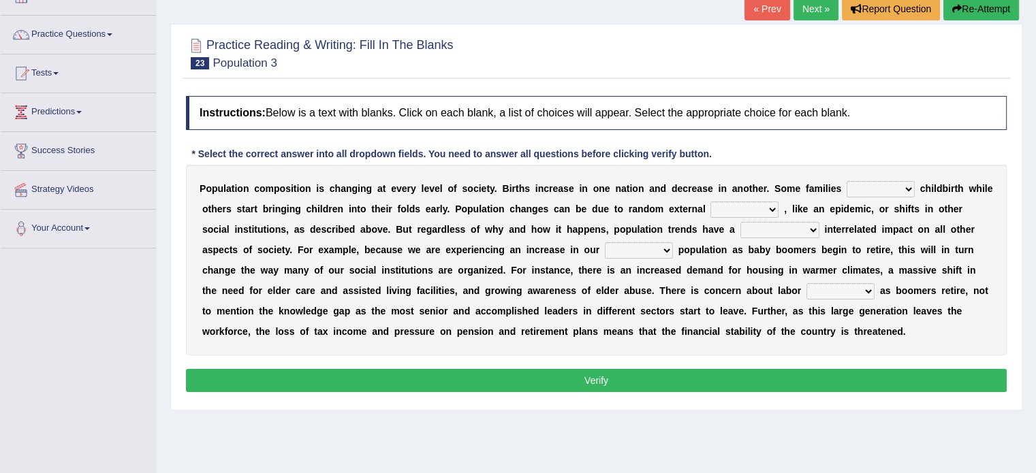
scroll to position [97, 0]
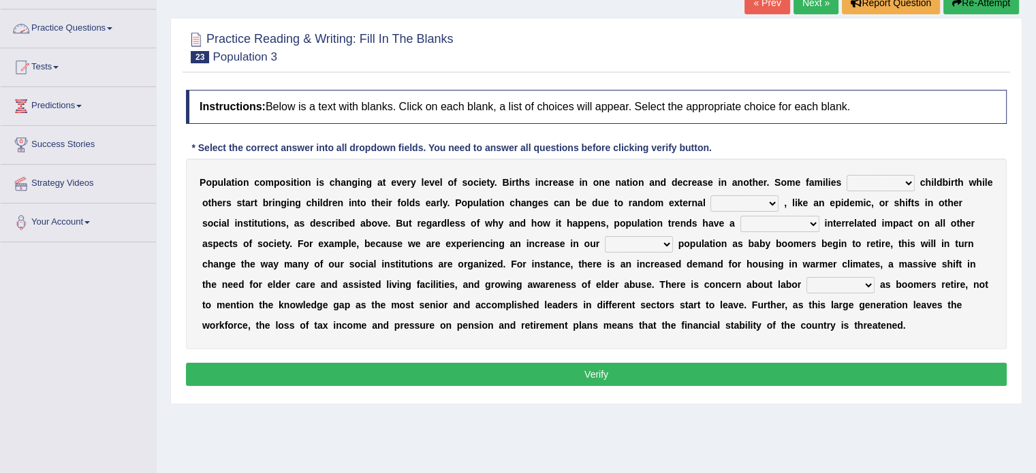
click at [120, 33] on link "Practice Questions" at bounding box center [78, 27] width 155 height 34
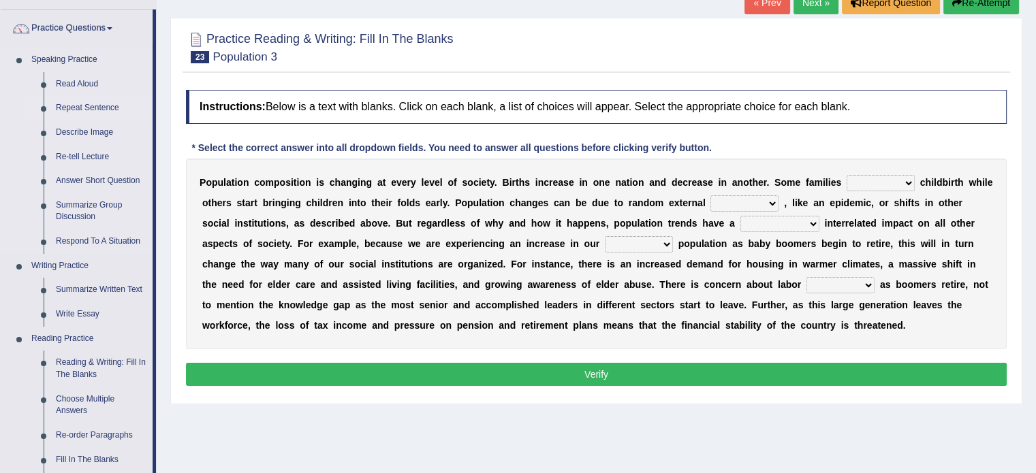
click at [136, 96] on link "Repeat Sentence" at bounding box center [101, 108] width 103 height 25
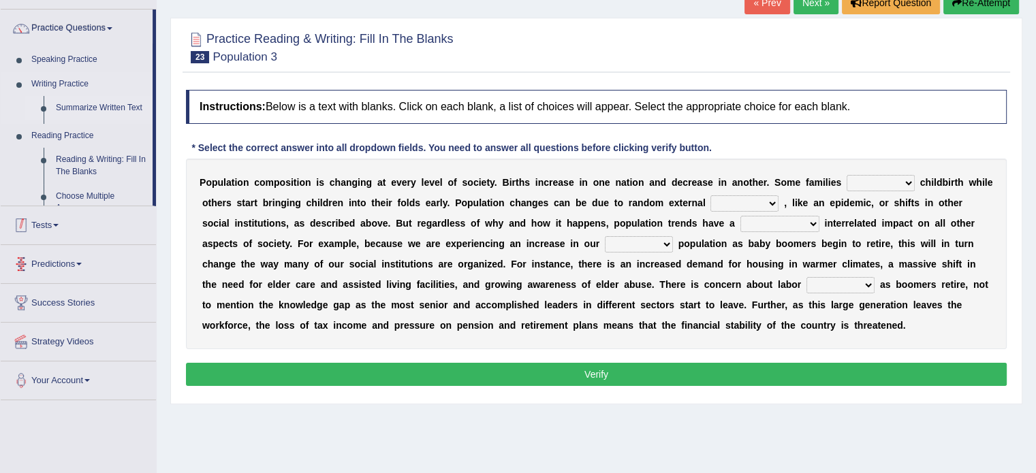
click at [136, 96] on link "Summarize Written Text" at bounding box center [101, 108] width 103 height 25
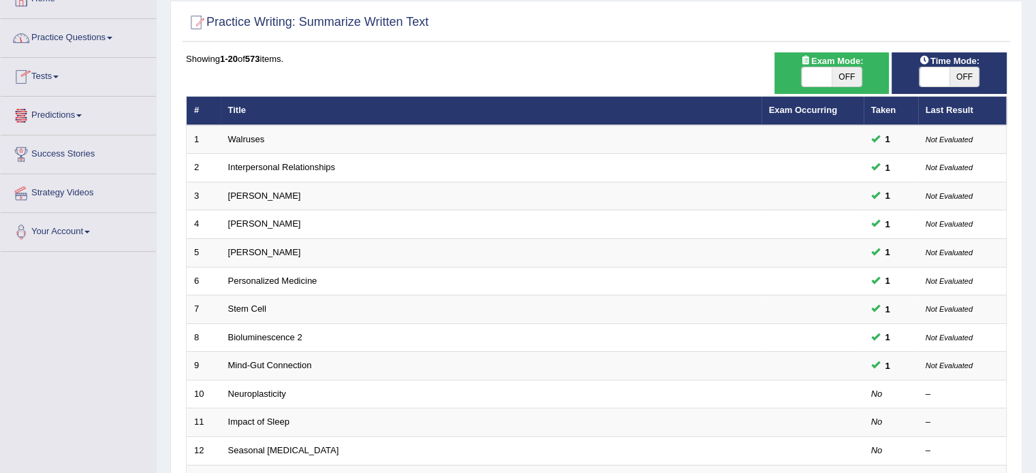
click at [129, 37] on link "Practice Questions" at bounding box center [78, 36] width 155 height 34
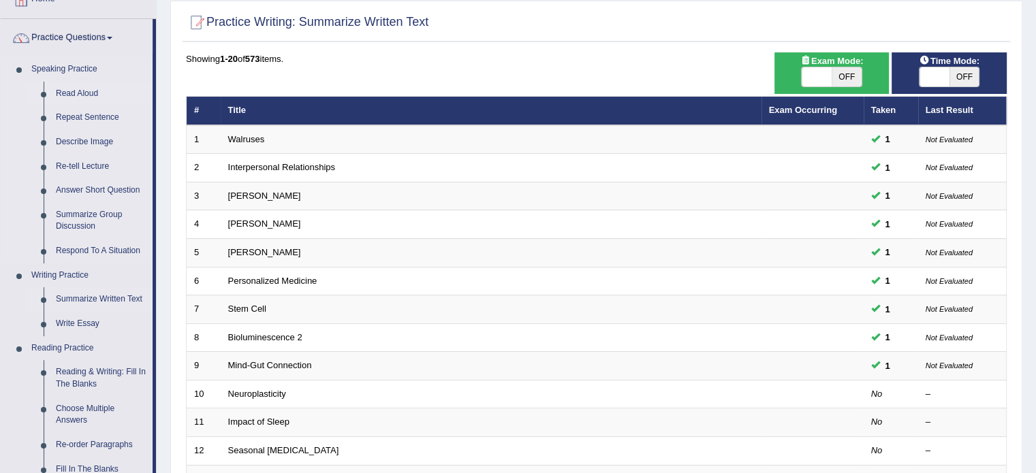
click at [151, 86] on link "Read Aloud" at bounding box center [101, 94] width 103 height 25
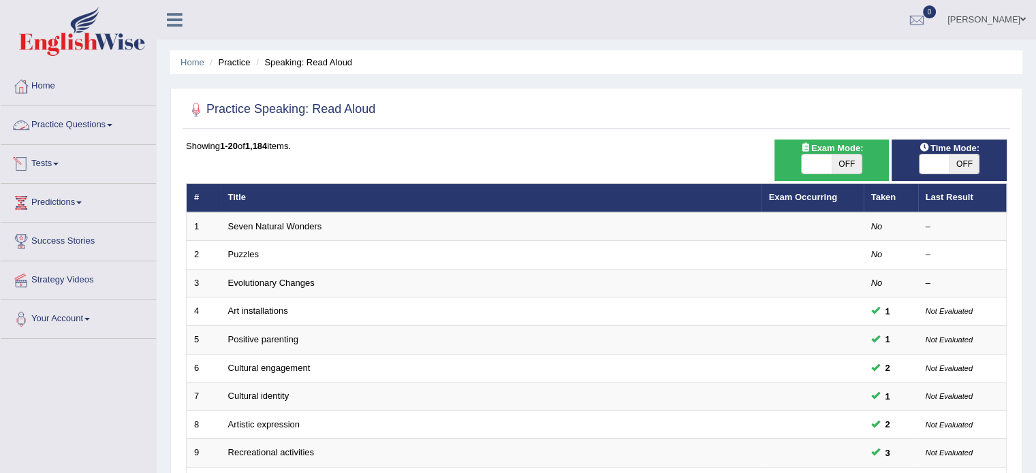
click at [96, 125] on link "Practice Questions" at bounding box center [78, 123] width 155 height 34
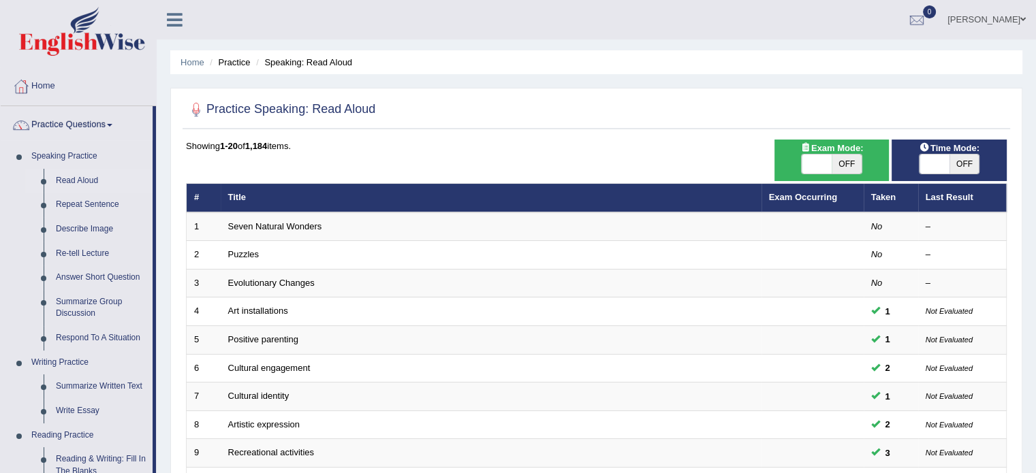
click at [153, 134] on link "Practice Questions" at bounding box center [77, 123] width 152 height 34
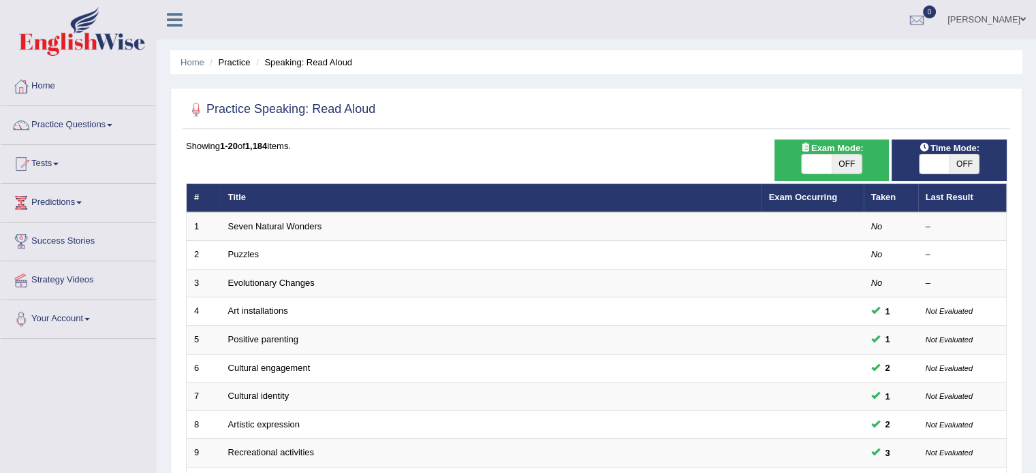
click at [117, 121] on link "Practice Questions" at bounding box center [78, 123] width 155 height 34
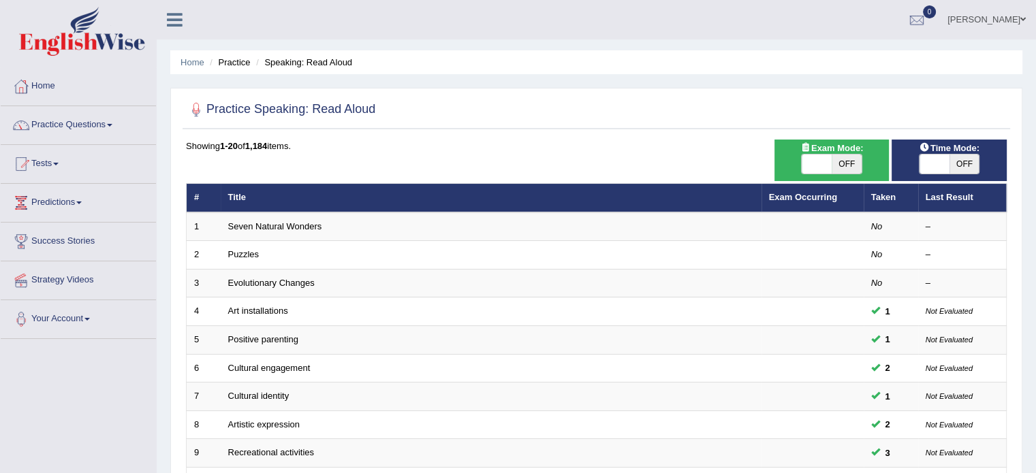
click at [117, 123] on link "Practice Questions" at bounding box center [78, 123] width 155 height 34
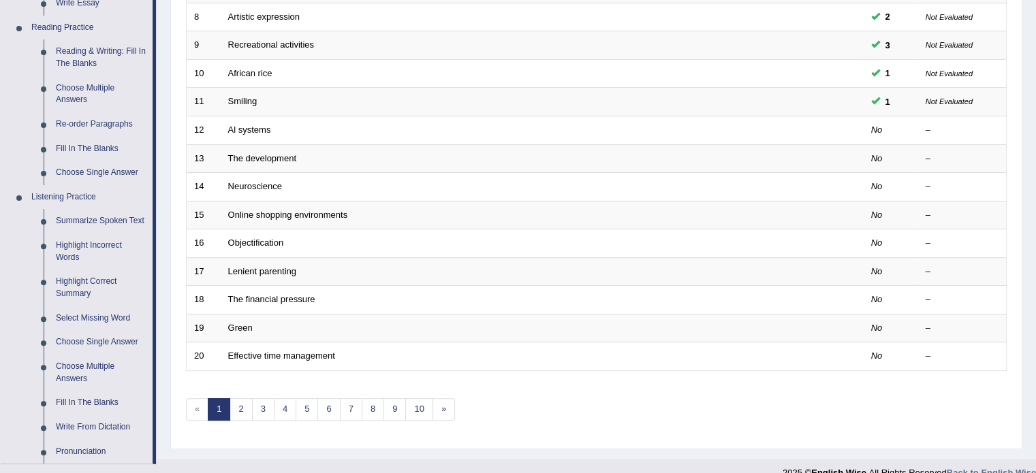
scroll to position [409, 0]
click at [91, 142] on link "Fill In The Blanks" at bounding box center [101, 148] width 103 height 25
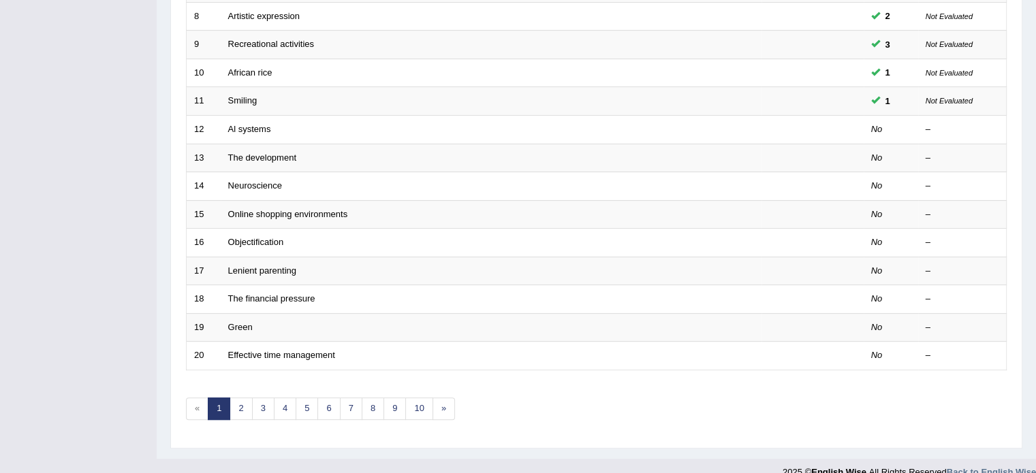
scroll to position [174, 0]
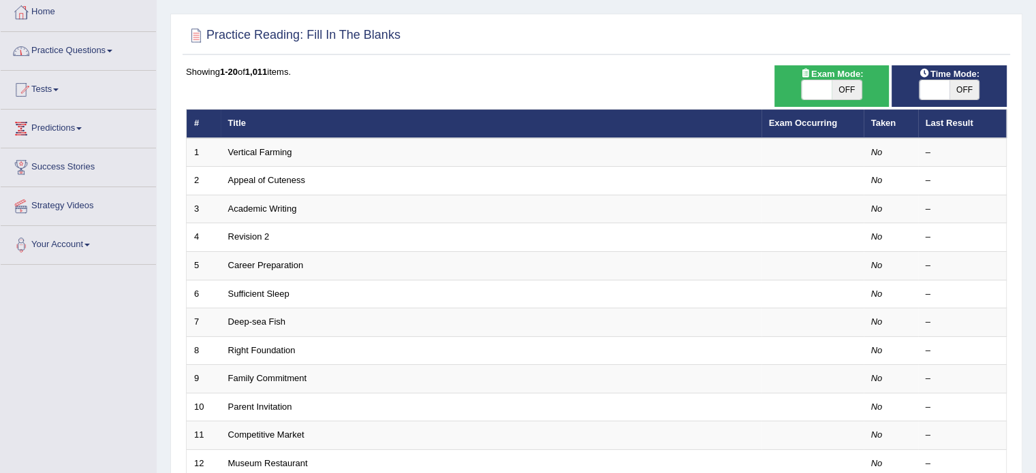
scroll to position [96, 0]
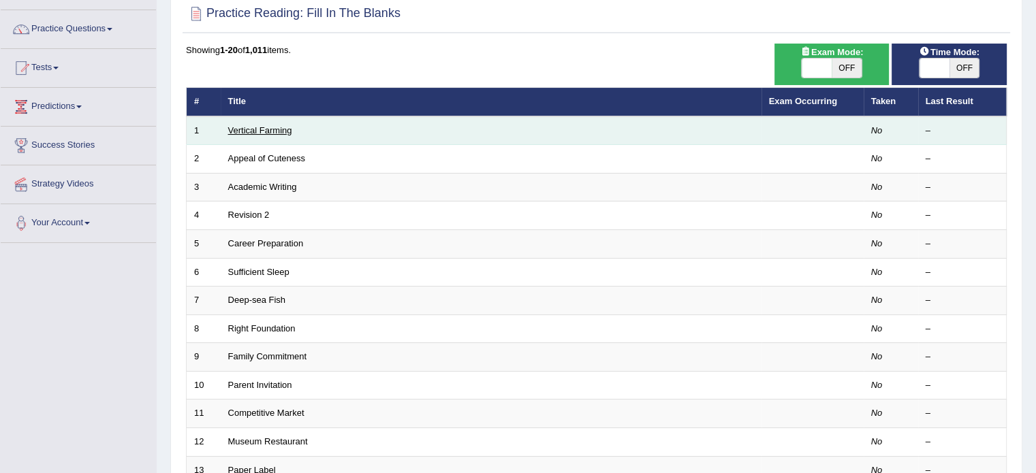
click at [261, 128] on link "Vertical Farming" at bounding box center [260, 130] width 64 height 10
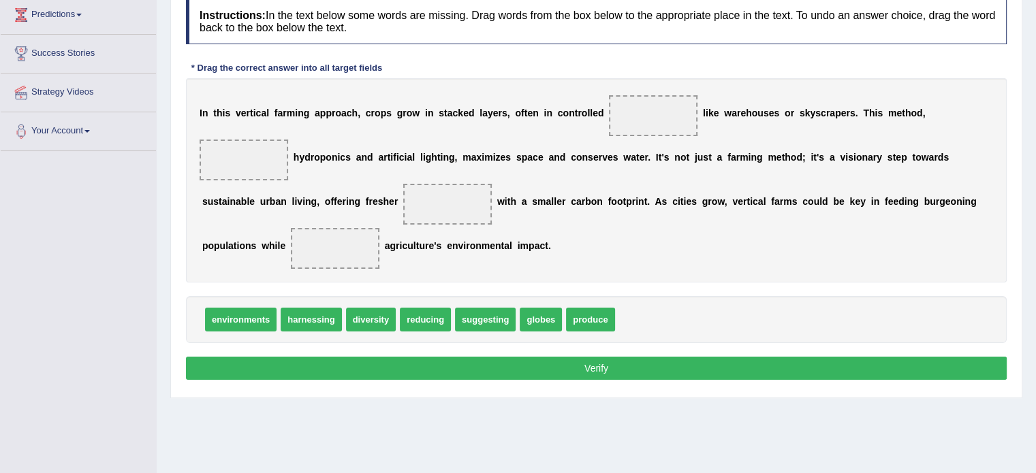
scroll to position [190, 0]
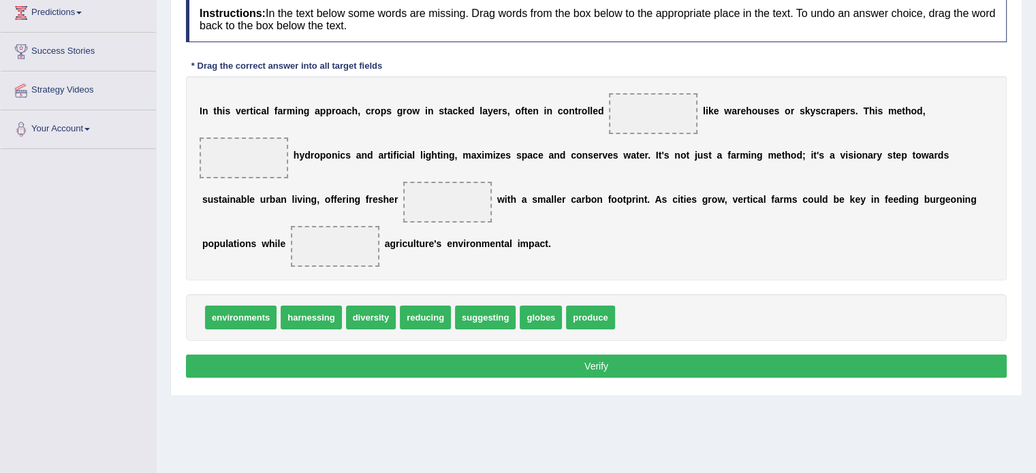
click at [638, 111] on span at bounding box center [653, 113] width 89 height 41
drag, startPoint x: 597, startPoint y: 317, endPoint x: 245, endPoint y: 176, distance: 378.6
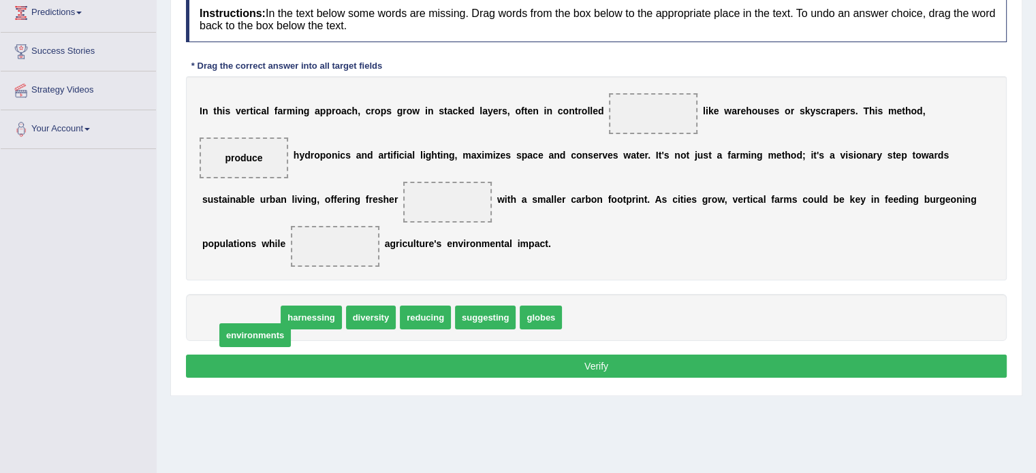
drag, startPoint x: 245, startPoint y: 313, endPoint x: 259, endPoint y: 319, distance: 14.9
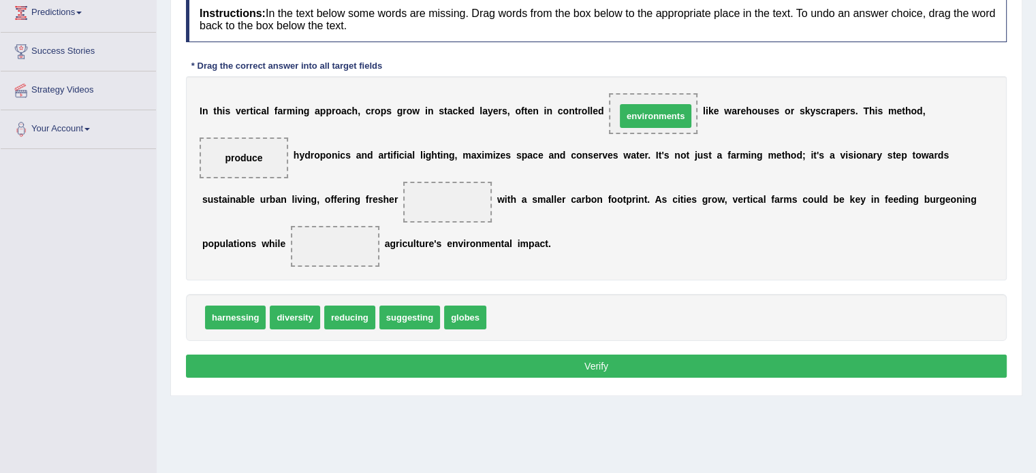
drag, startPoint x: 526, startPoint y: 315, endPoint x: 656, endPoint y: 116, distance: 237.0
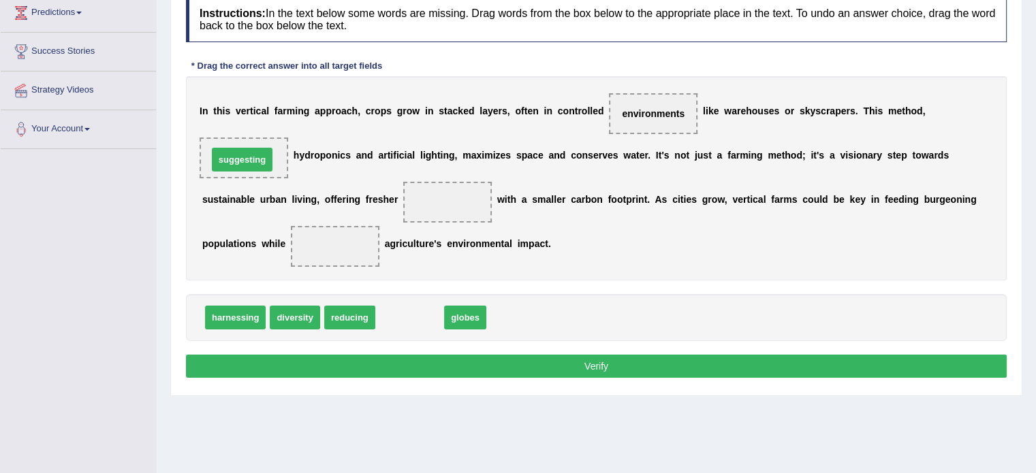
drag, startPoint x: 414, startPoint y: 321, endPoint x: 247, endPoint y: 163, distance: 229.8
drag, startPoint x: 447, startPoint y: 315, endPoint x: 241, endPoint y: 154, distance: 261.4
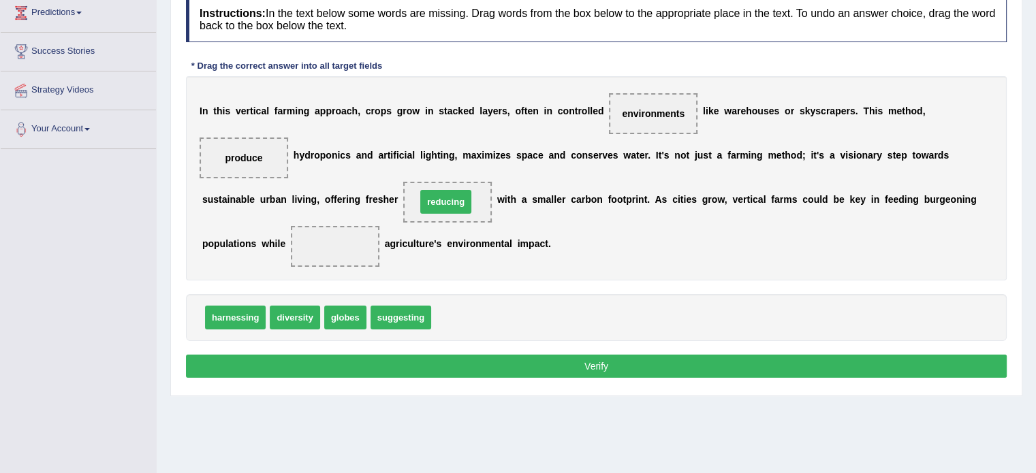
drag, startPoint x: 462, startPoint y: 313, endPoint x: 447, endPoint y: 197, distance: 116.1
drag, startPoint x: 447, startPoint y: 197, endPoint x: 453, endPoint y: 308, distance: 111.2
drag, startPoint x: 263, startPoint y: 160, endPoint x: 244, endPoint y: 322, distance: 163.2
click at [244, 322] on div "Instructions: In the text below some words are missing. Drag words from the box…" at bounding box center [596, 189] width 827 height 399
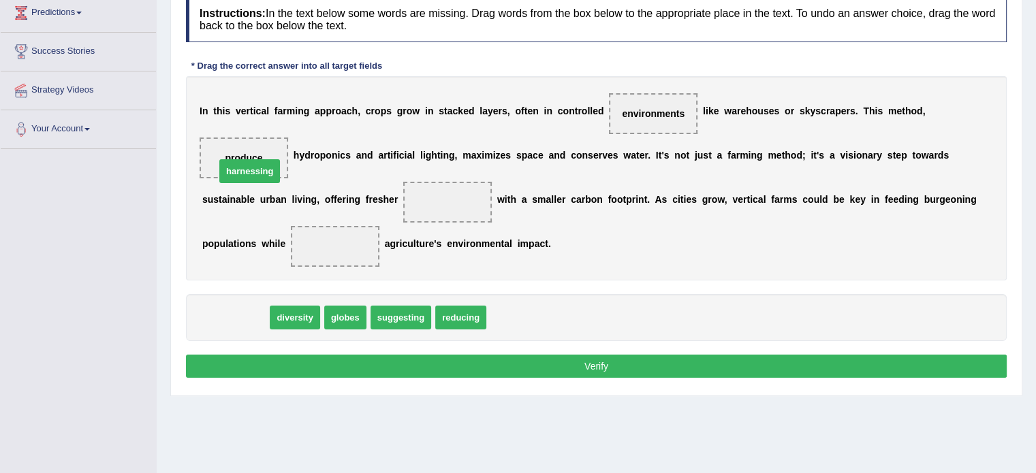
drag, startPoint x: 251, startPoint y: 319, endPoint x: 270, endPoint y: 149, distance: 170.6
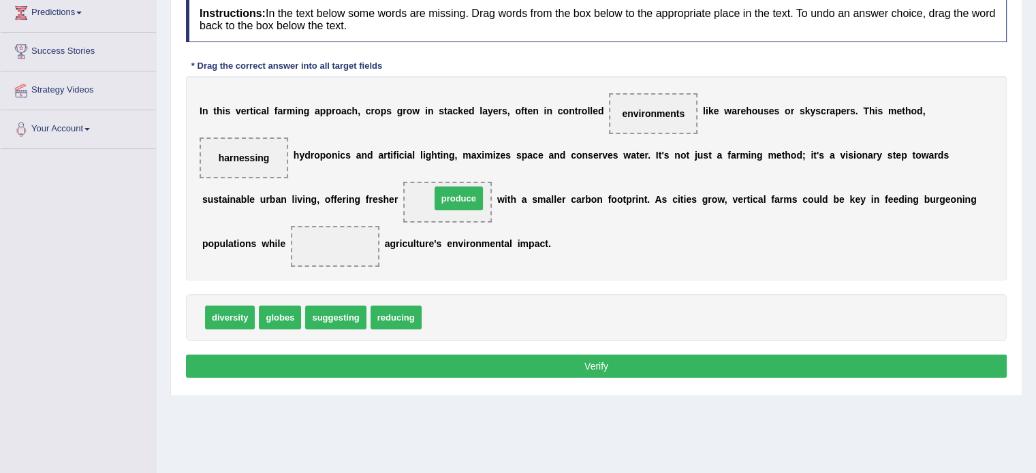
drag, startPoint x: 449, startPoint y: 317, endPoint x: 456, endPoint y: 197, distance: 120.7
drag, startPoint x: 345, startPoint y: 316, endPoint x: 338, endPoint y: 228, distance: 88.2
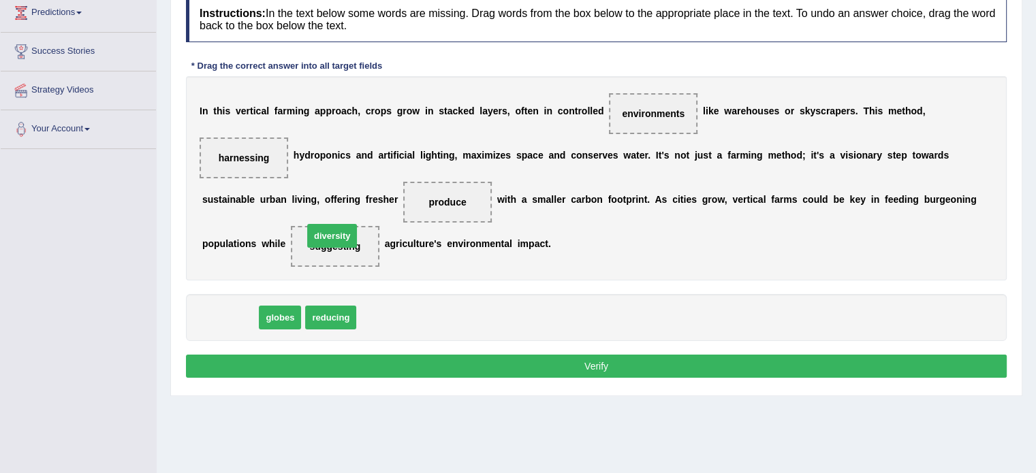
drag, startPoint x: 225, startPoint y: 322, endPoint x: 328, endPoint y: 242, distance: 129.5
click at [333, 243] on span "diversity" at bounding box center [334, 246] width 39 height 11
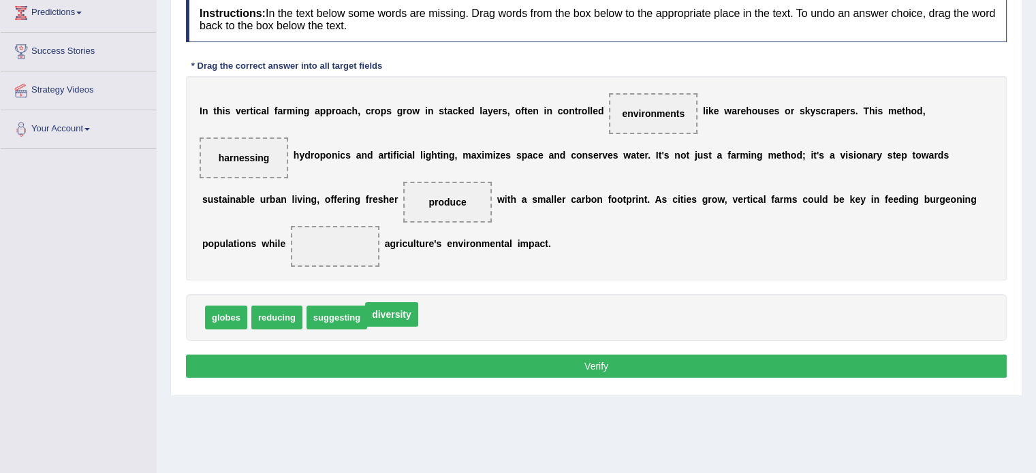
drag, startPoint x: 333, startPoint y: 243, endPoint x: 391, endPoint y: 313, distance: 90.9
drag, startPoint x: 270, startPoint y: 315, endPoint x: 323, endPoint y: 239, distance: 92.9
click at [555, 360] on button "Verify" at bounding box center [596, 366] width 821 height 23
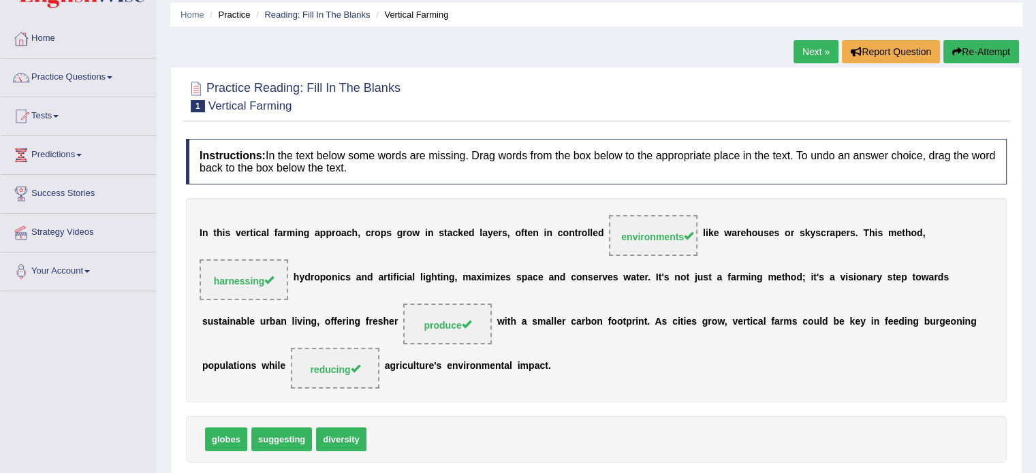
scroll to position [46, 0]
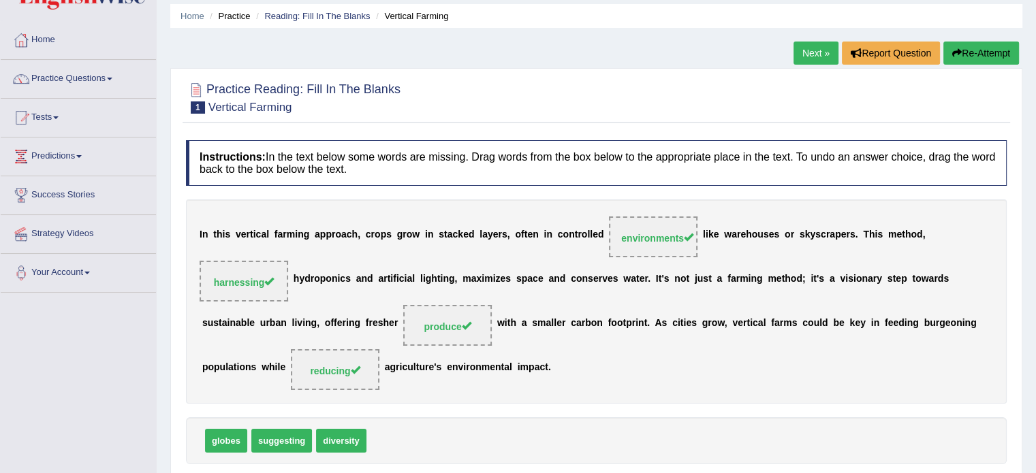
click at [817, 48] on link "Next »" at bounding box center [815, 53] width 45 height 23
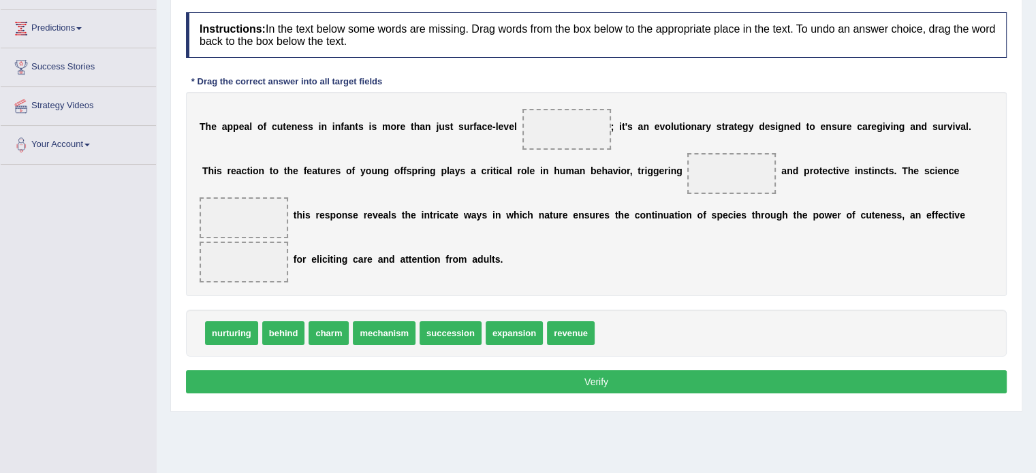
scroll to position [172, 0]
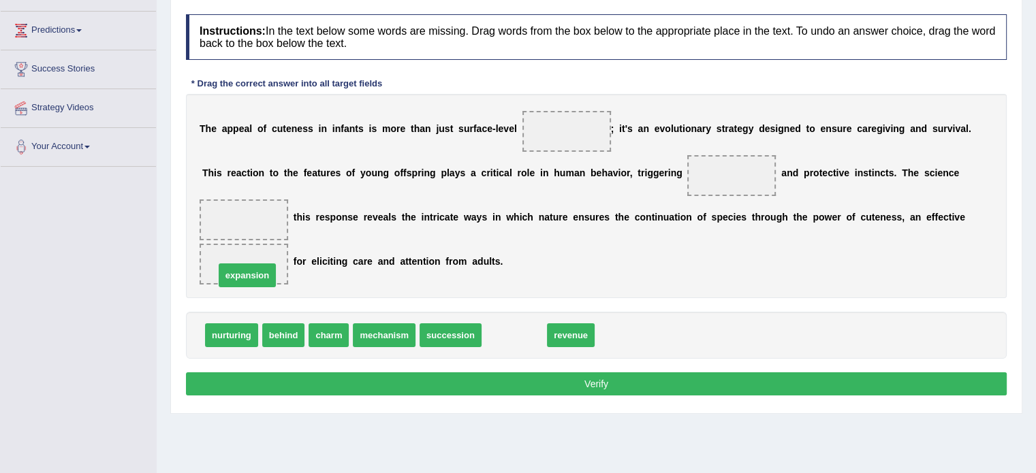
drag, startPoint x: 511, startPoint y: 334, endPoint x: 245, endPoint y: 274, distance: 272.9
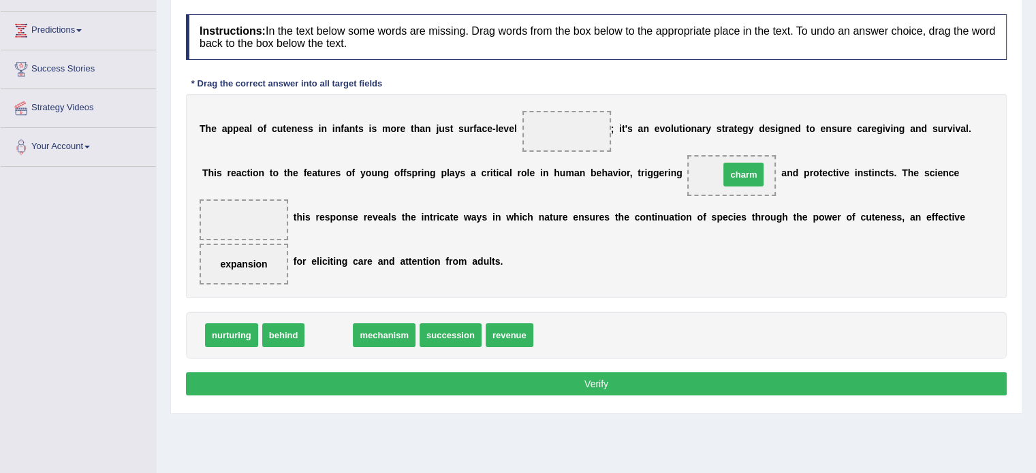
drag, startPoint x: 320, startPoint y: 337, endPoint x: 731, endPoint y: 176, distance: 441.6
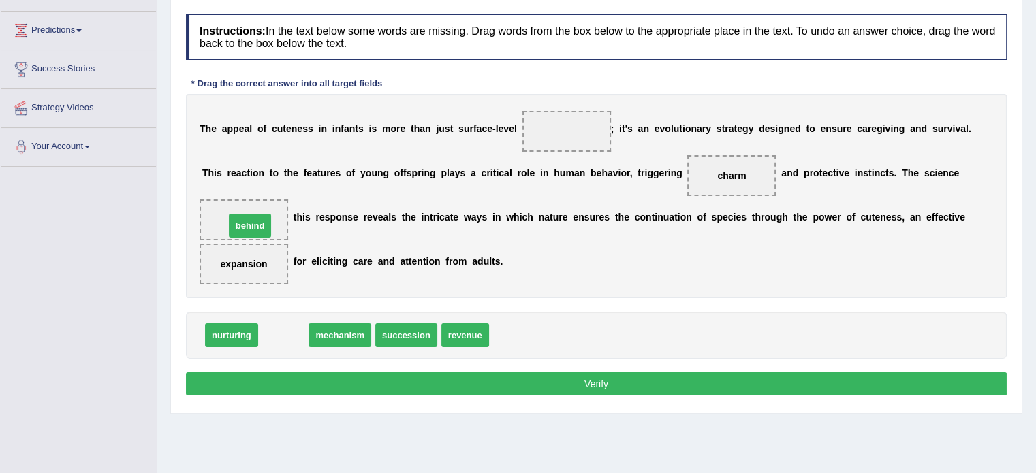
drag, startPoint x: 281, startPoint y: 332, endPoint x: 249, endPoint y: 222, distance: 114.2
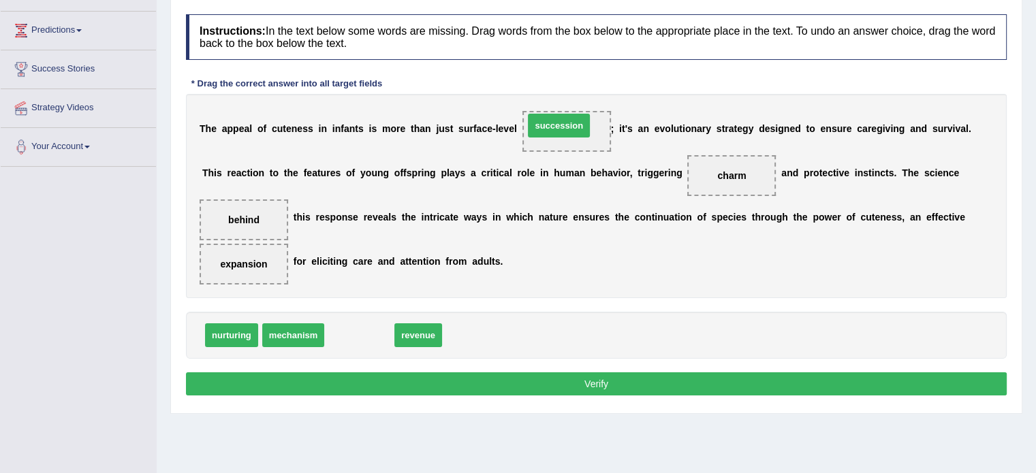
drag, startPoint x: 359, startPoint y: 336, endPoint x: 558, endPoint y: 126, distance: 290.0
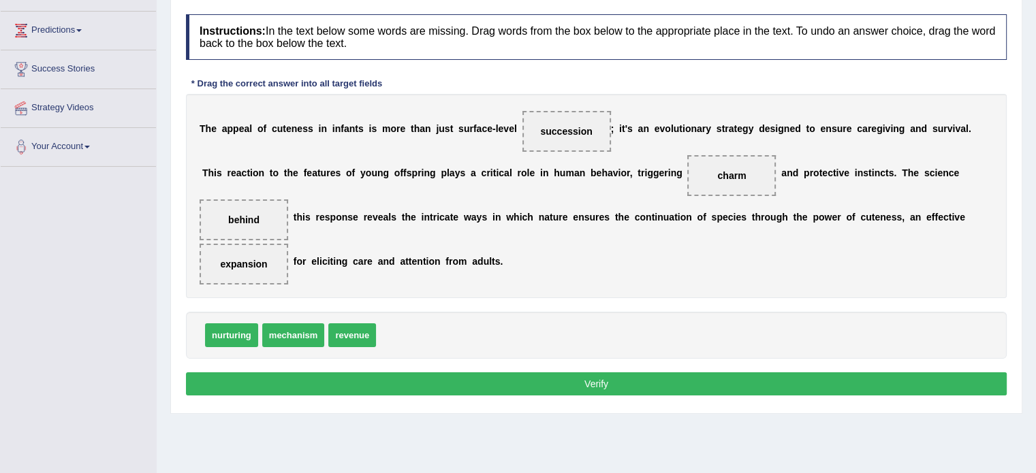
drag, startPoint x: 721, startPoint y: 179, endPoint x: 407, endPoint y: 439, distance: 408.2
click at [407, 439] on div "Home Practice Reading: Fill In The Blanks Appeal of Cuteness « Prev Next » Repo…" at bounding box center [596, 168] width 879 height 681
click at [731, 174] on span "charm" at bounding box center [731, 175] width 29 height 11
drag, startPoint x: 600, startPoint y: 131, endPoint x: 735, endPoint y: 176, distance: 142.1
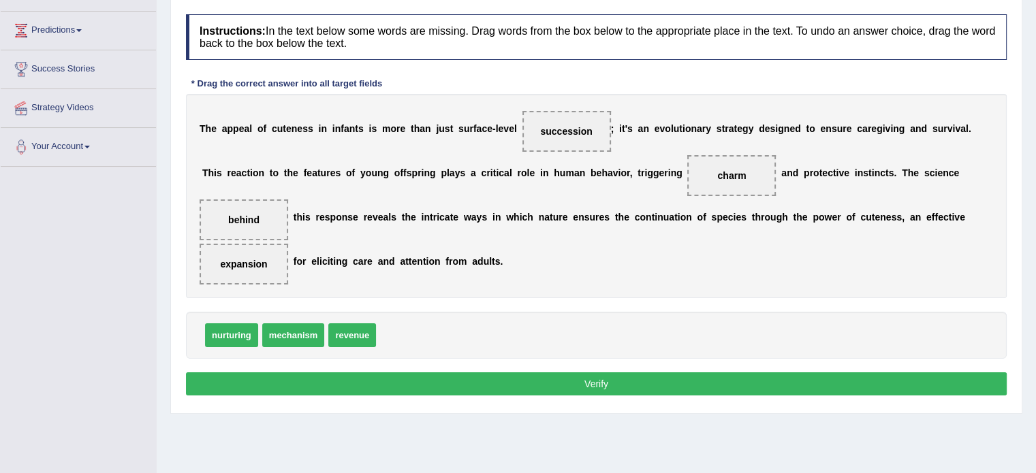
click at [735, 176] on div "T h e a p p e a l o f c u t e n e s s i n i n f a n t s i s m o r e t h a n j u…" at bounding box center [596, 196] width 821 height 204
click at [722, 172] on span "charm" at bounding box center [731, 175] width 29 height 11
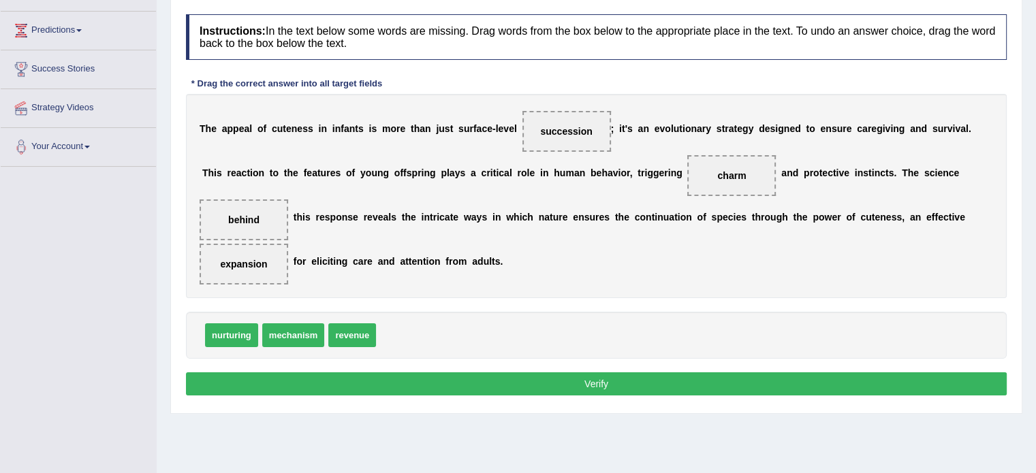
click at [722, 172] on span "charm" at bounding box center [731, 175] width 29 height 11
click at [727, 174] on span "charm" at bounding box center [731, 175] width 29 height 11
drag, startPoint x: 721, startPoint y: 172, endPoint x: 565, endPoint y: 133, distance: 161.4
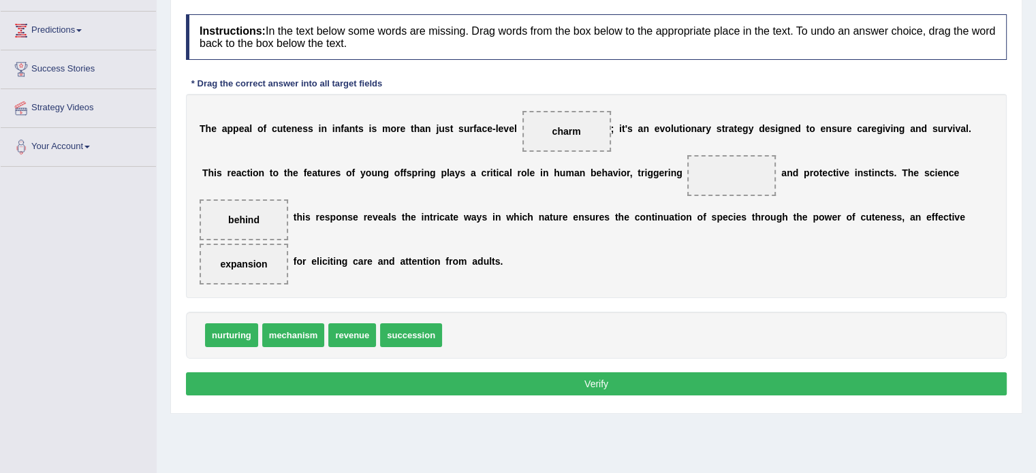
drag, startPoint x: 379, startPoint y: 298, endPoint x: 402, endPoint y: 267, distance: 39.0
click at [402, 267] on div "Instructions: In the text below some words are missing. Drag words from the box…" at bounding box center [596, 206] width 827 height 399
drag, startPoint x: 225, startPoint y: 333, endPoint x: 720, endPoint y: 179, distance: 518.4
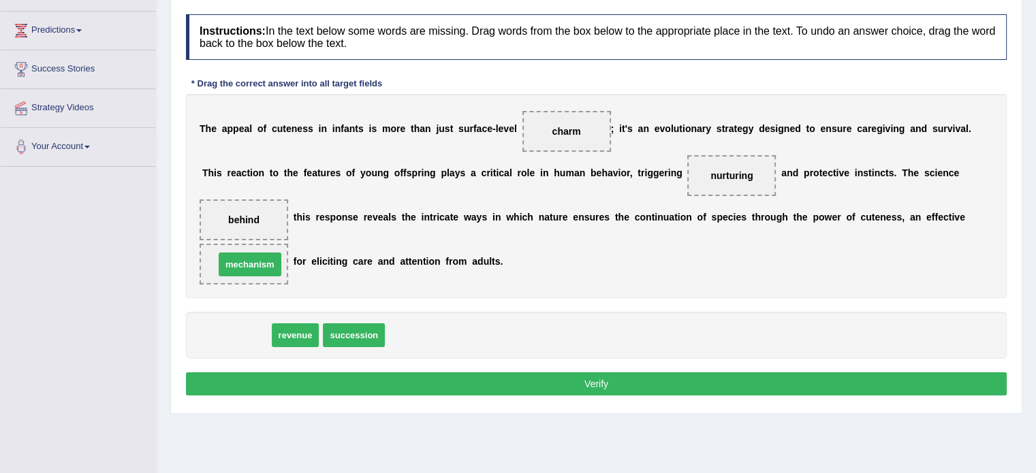
drag, startPoint x: 232, startPoint y: 339, endPoint x: 246, endPoint y: 268, distance: 72.1
click at [553, 374] on button "Verify" at bounding box center [596, 383] width 821 height 23
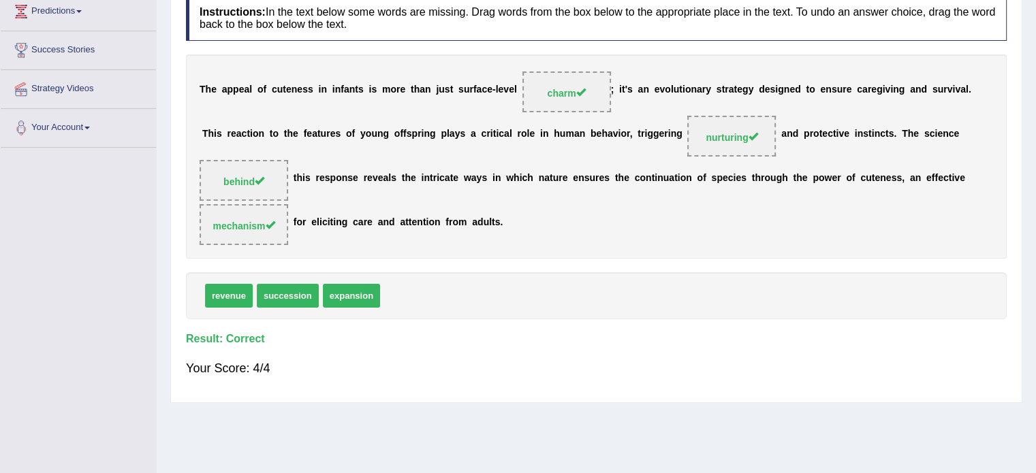
scroll to position [0, 0]
